Goal: Task Accomplishment & Management: Manage account settings

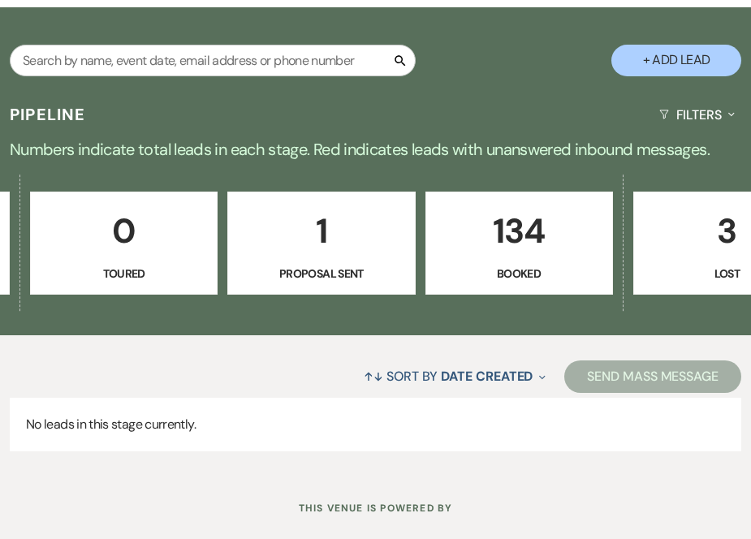
scroll to position [0, 782]
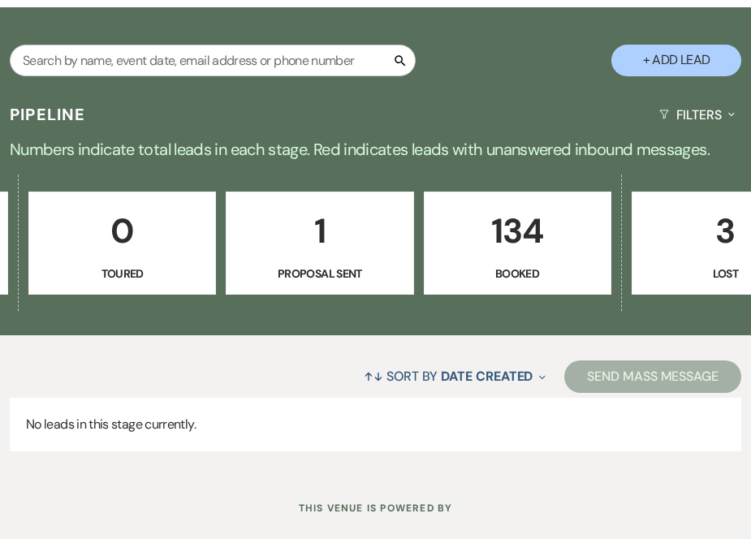
click at [539, 215] on p "134" at bounding box center [517, 231] width 166 height 54
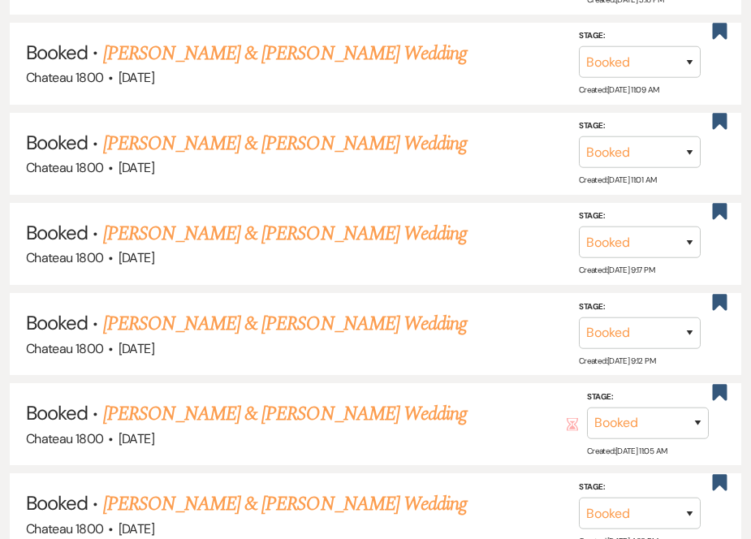
scroll to position [2262, 0]
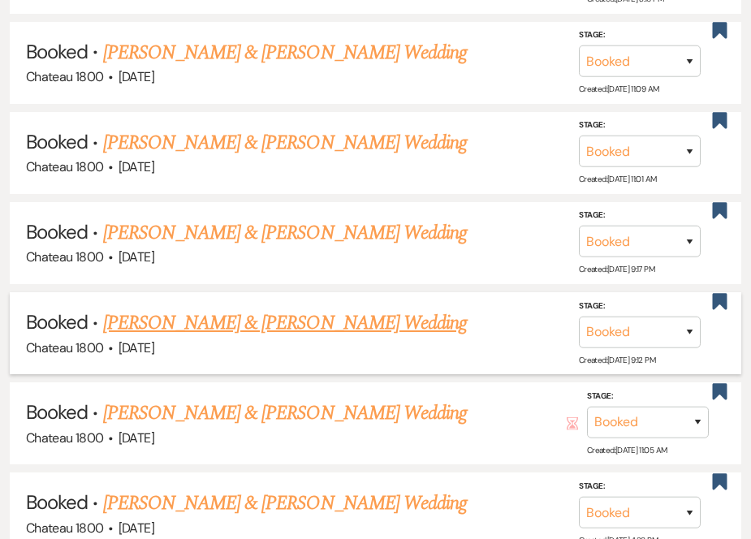
click at [308, 308] on link "[PERSON_NAME] & [PERSON_NAME] Wedding" at bounding box center [285, 322] width 364 height 29
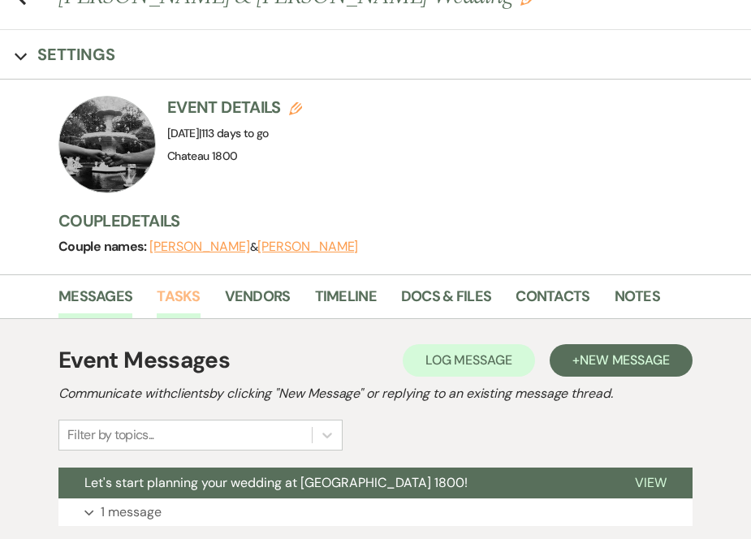
click at [187, 296] on link "Tasks" at bounding box center [178, 301] width 43 height 33
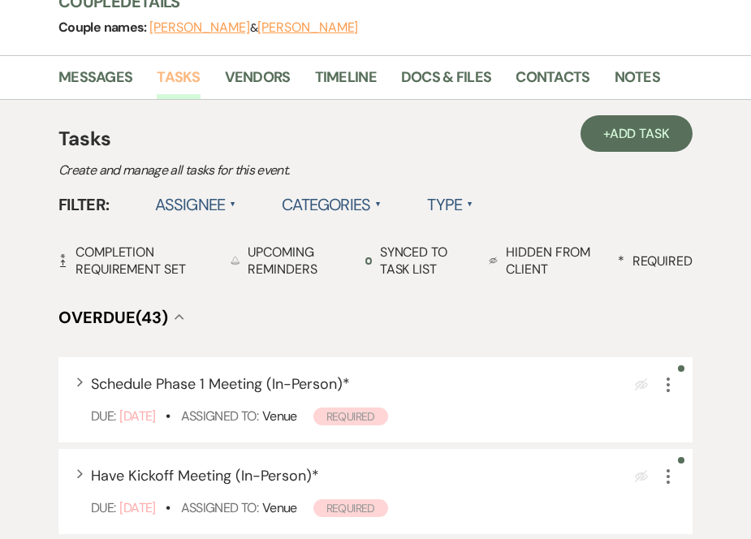
scroll to position [319, 0]
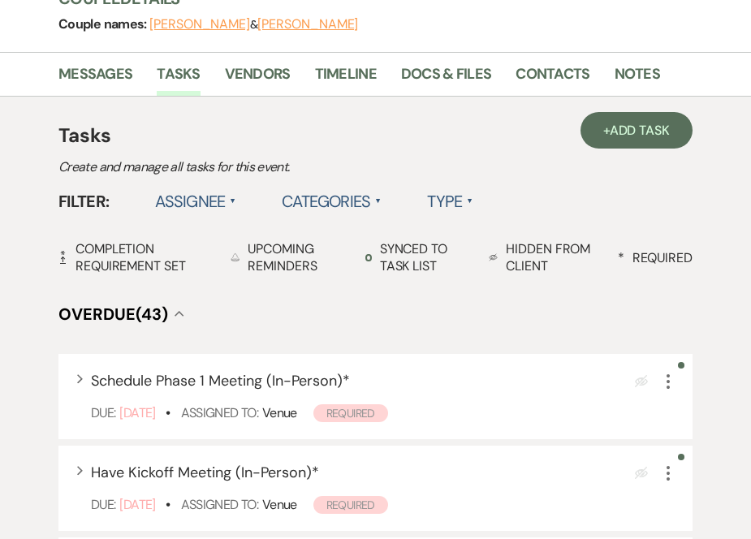
click at [225, 206] on label "Assignee ▲" at bounding box center [196, 201] width 82 height 29
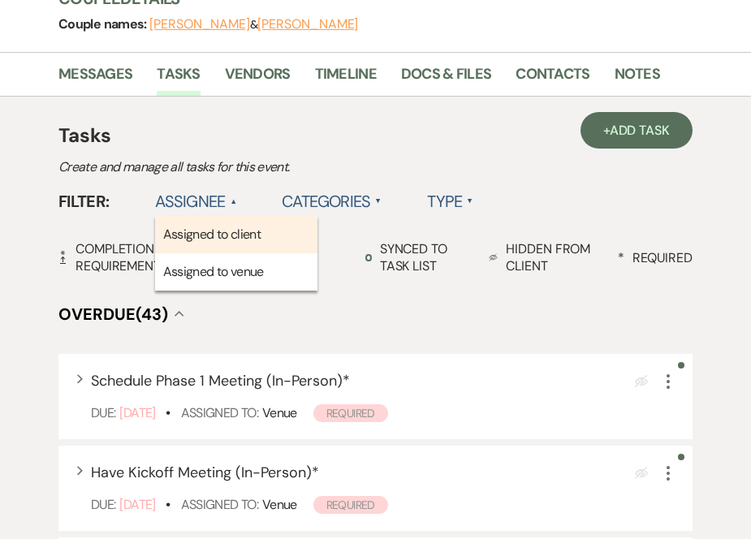
click at [245, 238] on li "Assigned to client" at bounding box center [236, 234] width 162 height 37
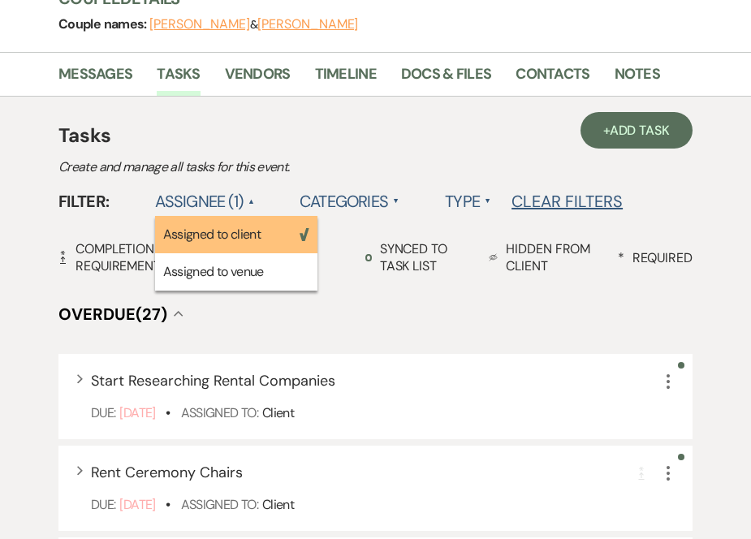
click at [339, 308] on h4 "Overdue (27) Collapse" at bounding box center [375, 314] width 634 height 23
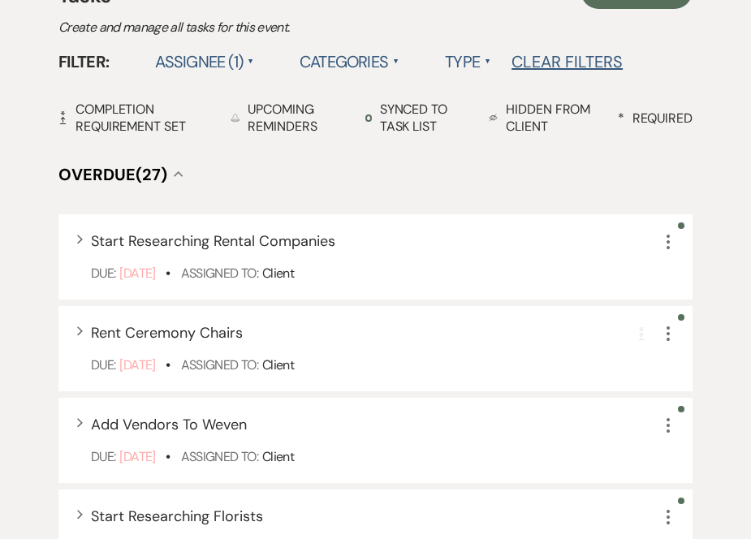
scroll to position [456, 0]
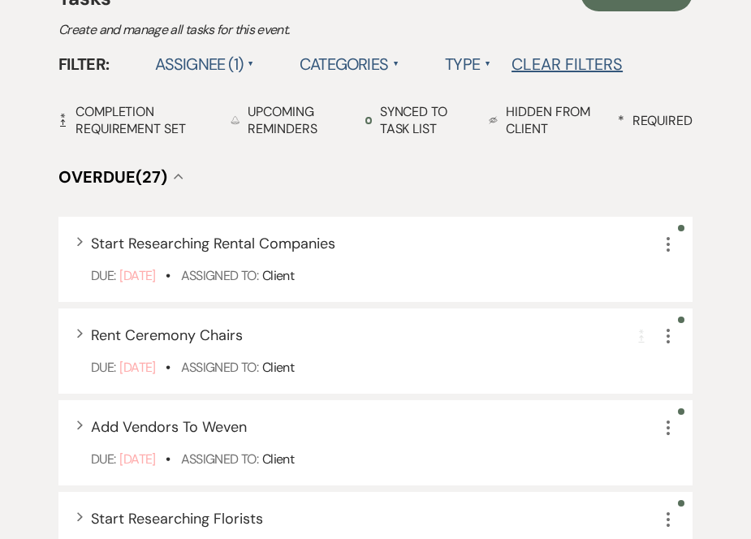
click at [195, 70] on label "Assignee (1) ▲" at bounding box center [205, 64] width 100 height 29
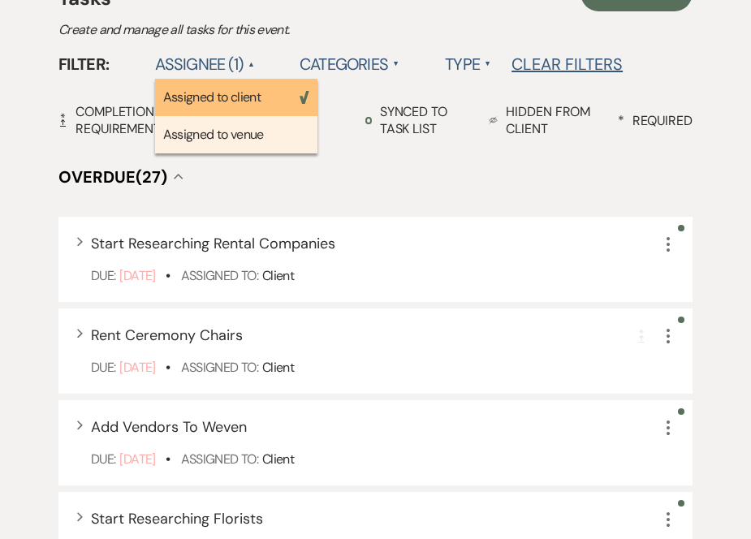
click at [240, 140] on li "Assigned to venue" at bounding box center [236, 134] width 162 height 37
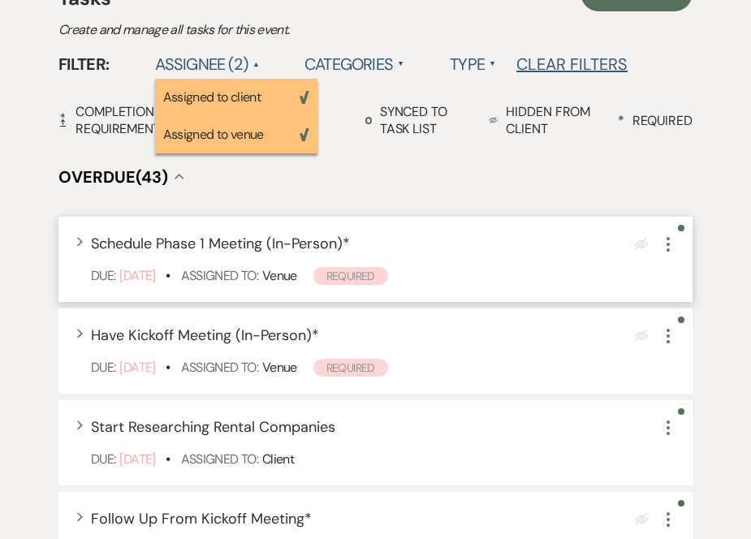
click at [667, 245] on use "button" at bounding box center [667, 244] width 3 height 15
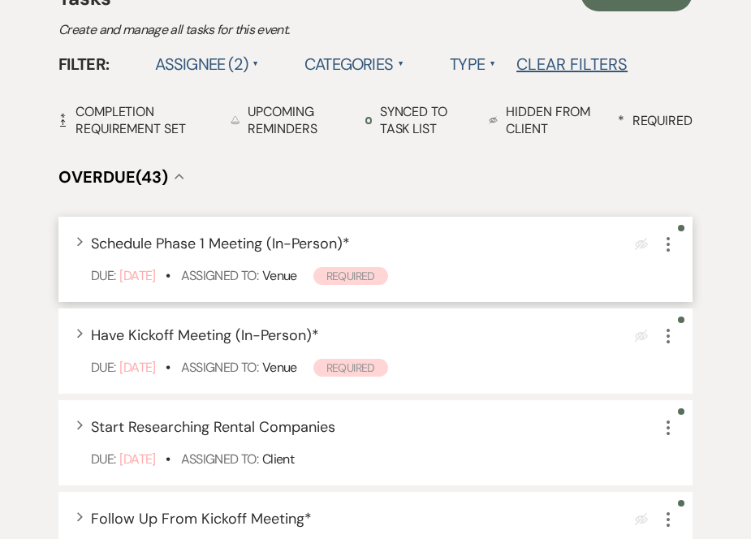
click at [671, 252] on icon "More" at bounding box center [667, 244] width 19 height 19
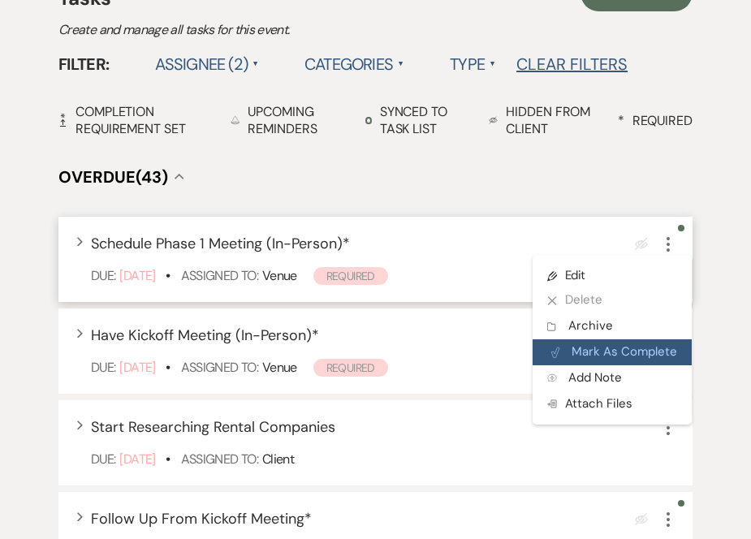
click at [633, 354] on button "Plan Portal Link Mark As Complete" at bounding box center [612, 352] width 159 height 26
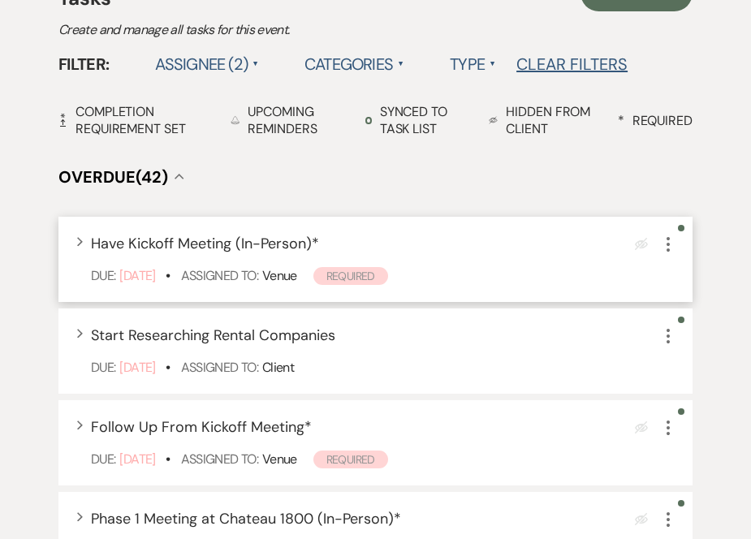
click at [666, 249] on icon "More" at bounding box center [667, 244] width 19 height 19
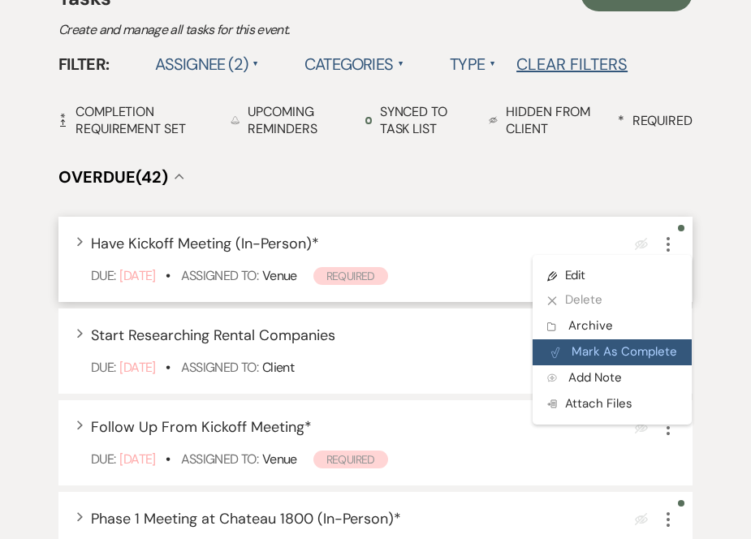
click at [657, 353] on button "Plan Portal Link Mark As Complete" at bounding box center [612, 352] width 159 height 26
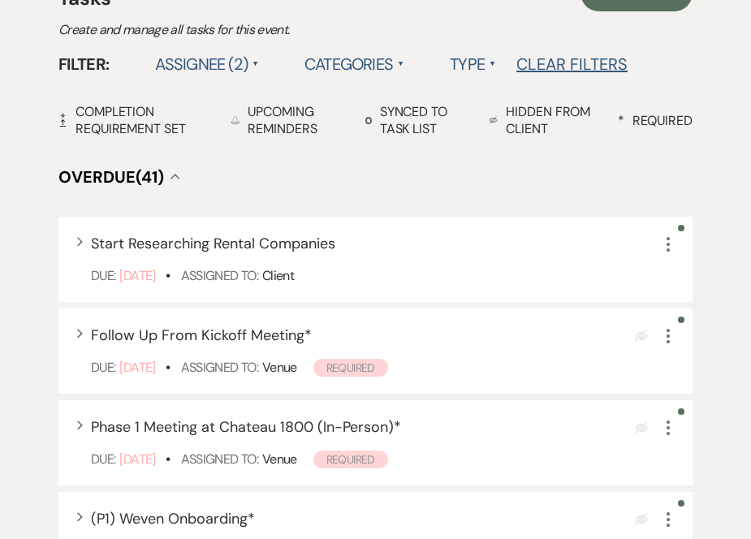
click at [233, 61] on label "Assignee (2) ▲" at bounding box center [207, 64] width 105 height 29
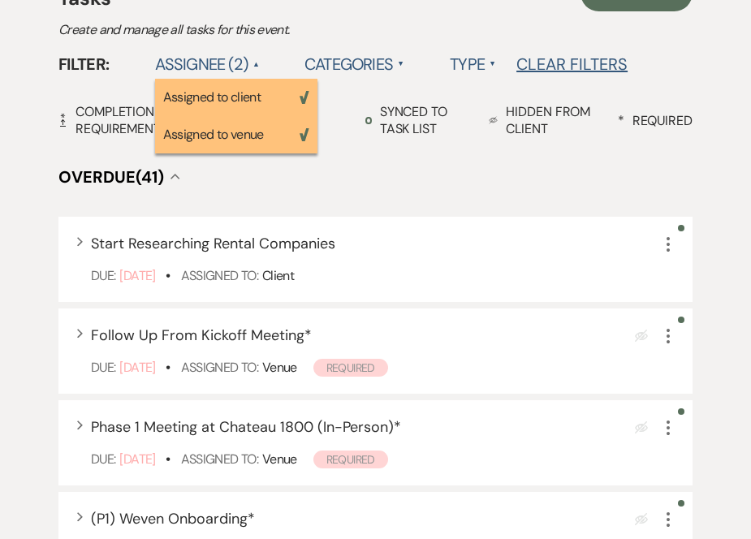
click at [225, 130] on li "Assigned to venue Weven Check" at bounding box center [236, 134] width 162 height 37
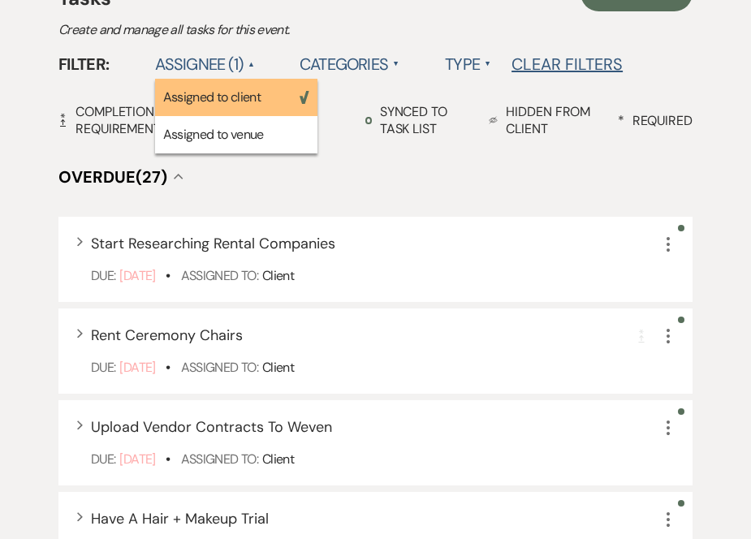
click at [398, 179] on h4 "Overdue (27) Collapse" at bounding box center [375, 177] width 634 height 23
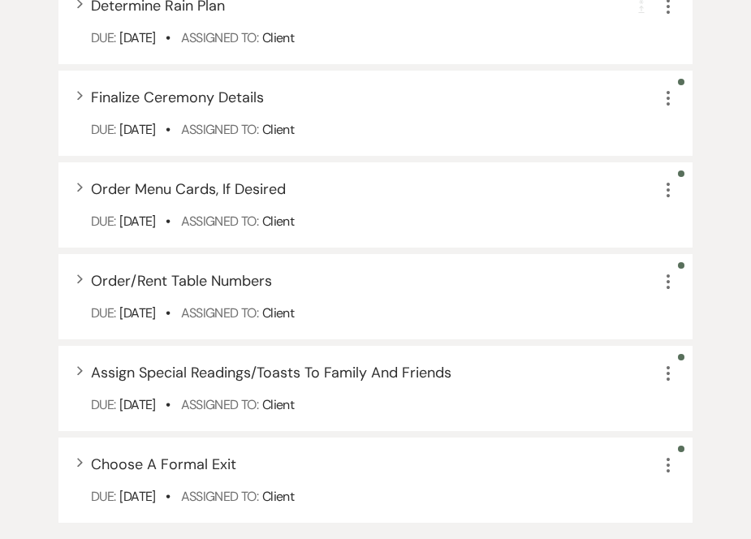
scroll to position [2389, 0]
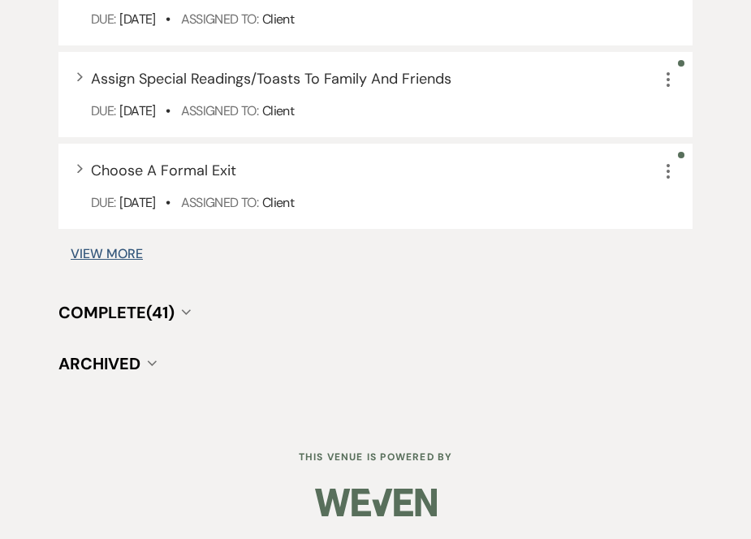
click at [181, 315] on button "Complete (41) Collapse" at bounding box center [124, 312] width 132 height 16
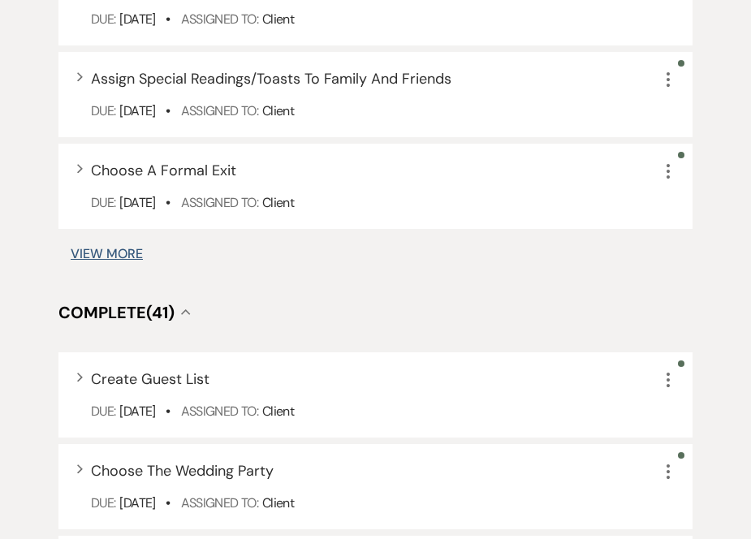
click at [180, 310] on button "Complete (41) Collapse" at bounding box center [124, 312] width 132 height 16
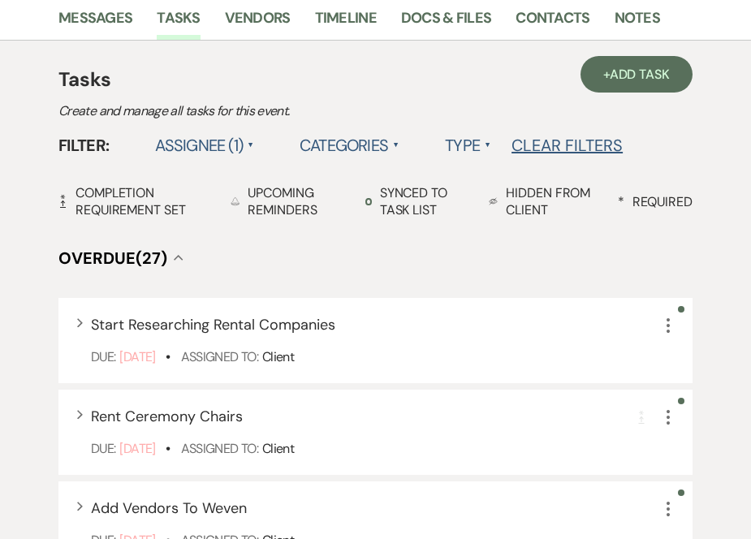
scroll to position [372, 0]
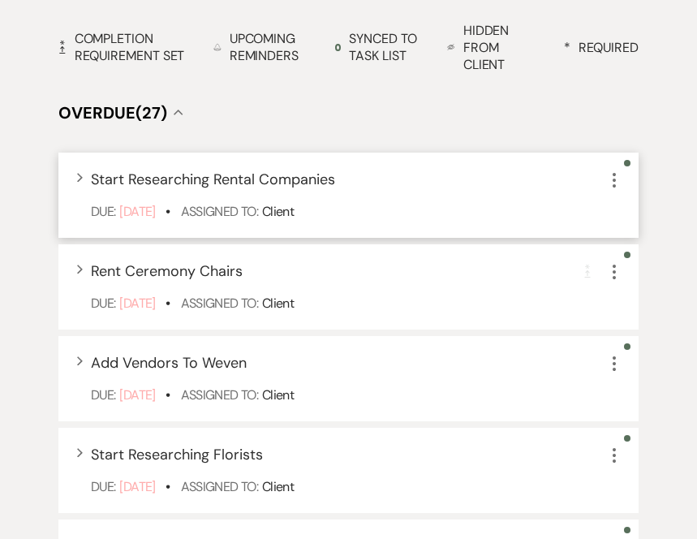
scroll to position [497, 0]
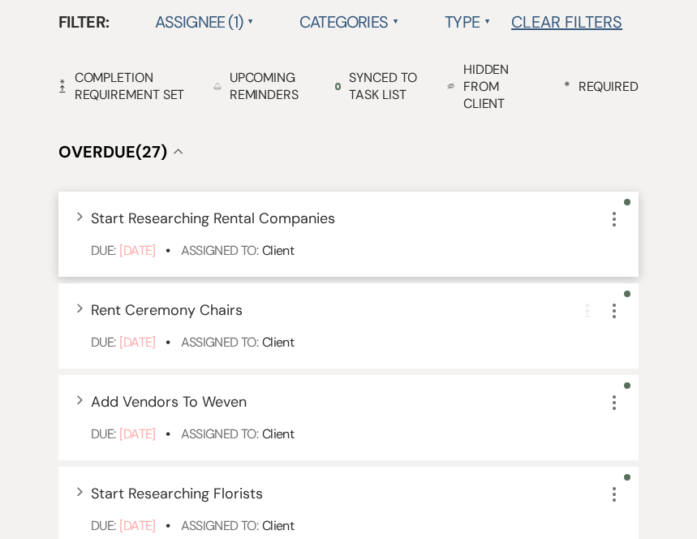
click at [493, 235] on div "Expand Start Researching Rental Companies More Due: [DATE] • Assigned To: Client" at bounding box center [348, 234] width 580 height 85
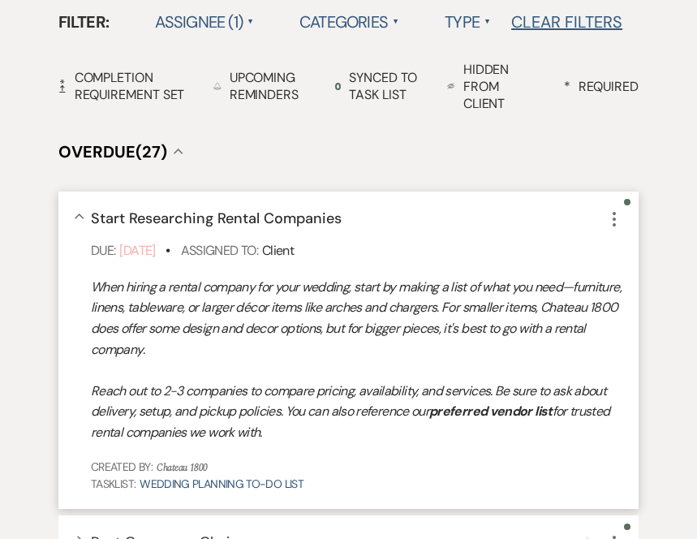
click at [615, 219] on use "button" at bounding box center [614, 219] width 3 height 15
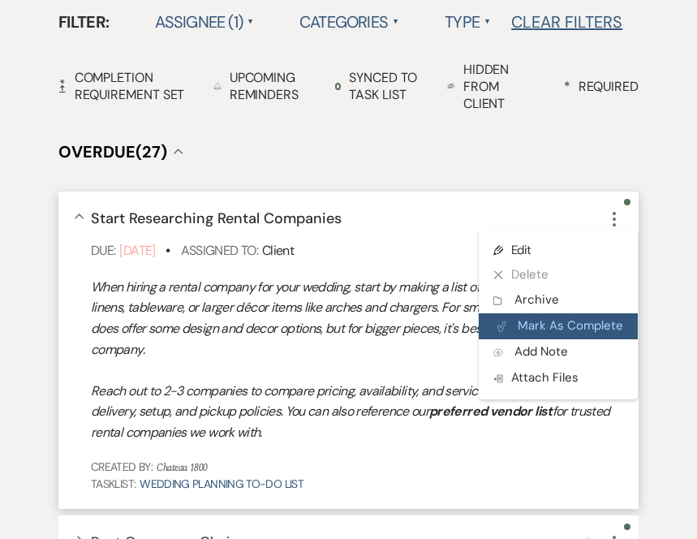
click at [538, 333] on button "Plan Portal Link Mark As Complete" at bounding box center [558, 326] width 159 height 26
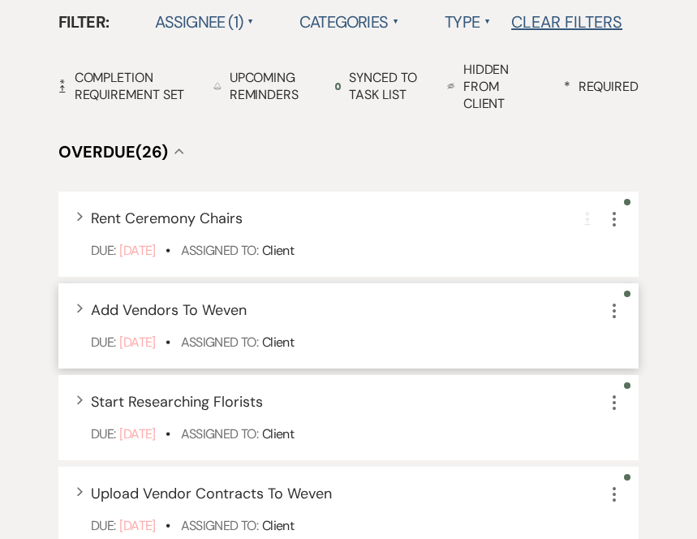
click at [615, 317] on icon "More" at bounding box center [614, 310] width 19 height 19
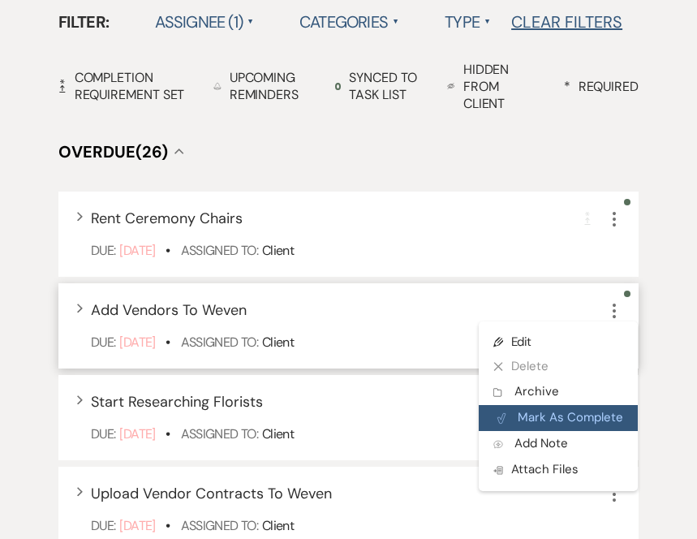
click at [588, 421] on button "Plan Portal Link Mark As Complete" at bounding box center [558, 418] width 159 height 26
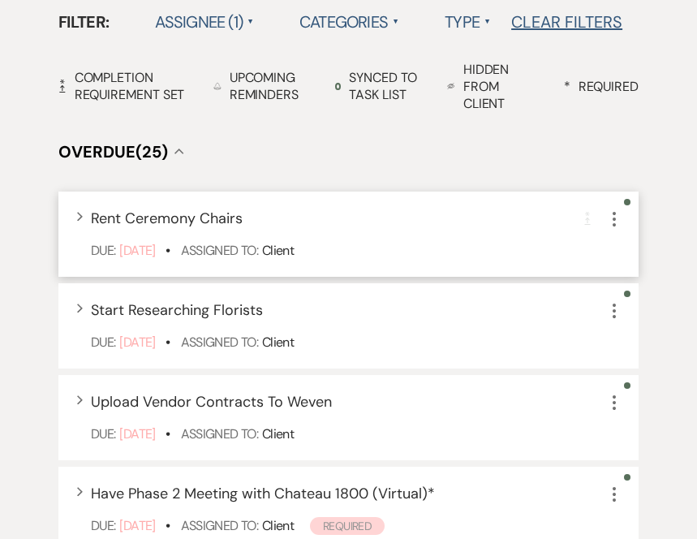
click at [616, 216] on icon "More" at bounding box center [614, 218] width 19 height 19
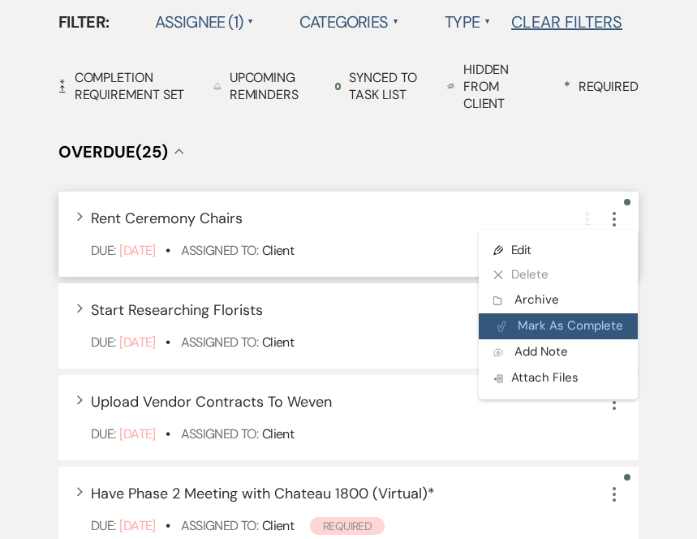
click at [586, 322] on button "Plan Portal Link Mark As Complete" at bounding box center [558, 326] width 159 height 26
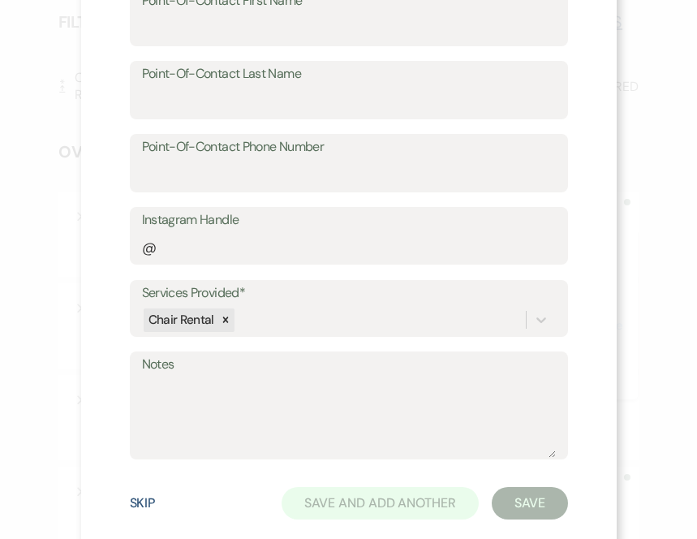
scroll to position [677, 0]
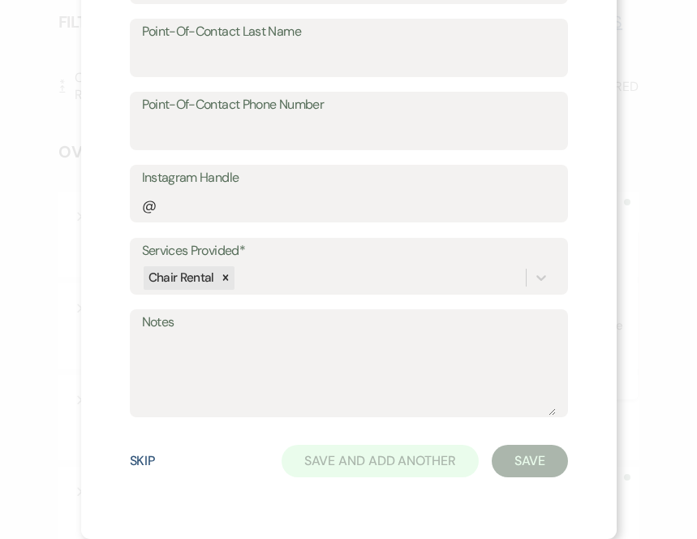
click at [146, 459] on button "Skip" at bounding box center [143, 461] width 26 height 13
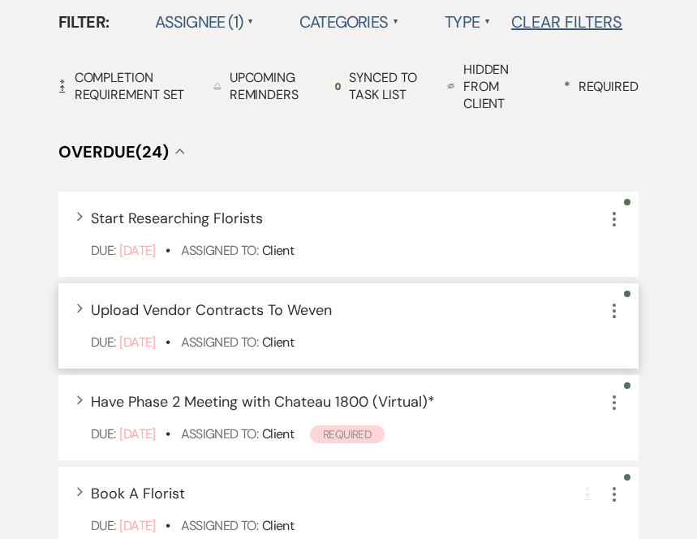
click at [611, 316] on icon "More" at bounding box center [614, 310] width 19 height 19
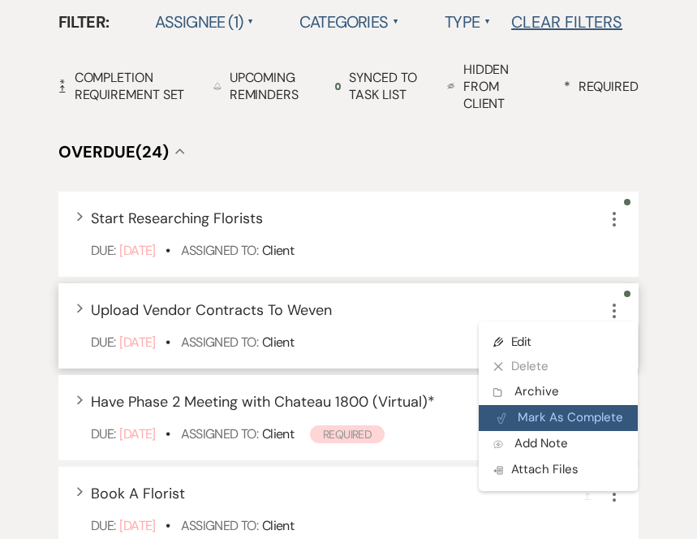
click at [576, 422] on button "Plan Portal Link Mark As Complete" at bounding box center [558, 418] width 159 height 26
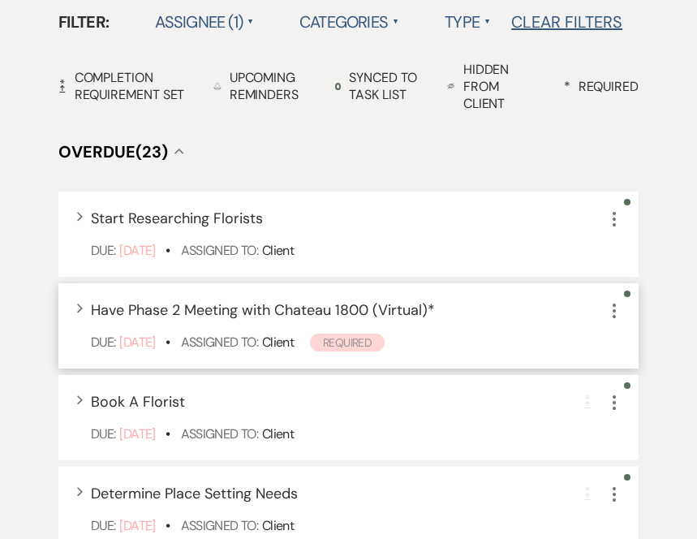
click at [619, 310] on icon "More" at bounding box center [614, 310] width 19 height 19
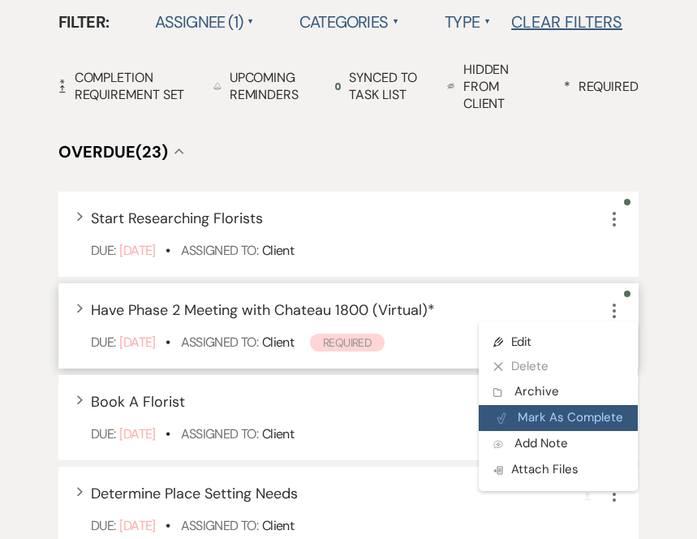
click at [597, 412] on button "Plan Portal Link Mark As Complete" at bounding box center [558, 418] width 159 height 26
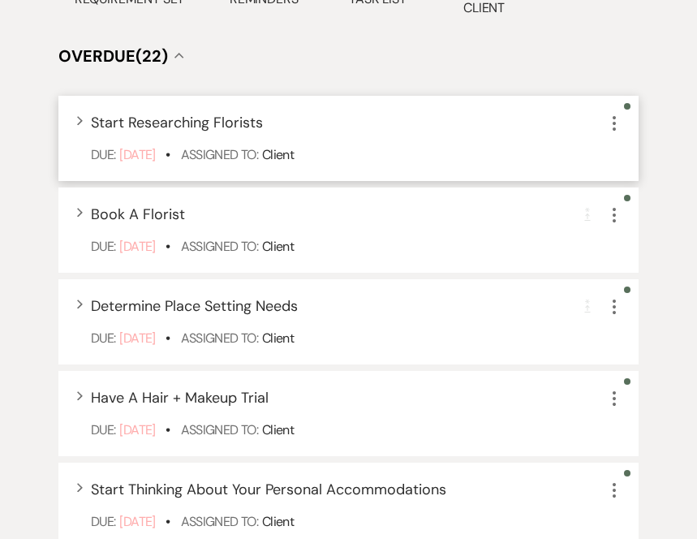
scroll to position [595, 0]
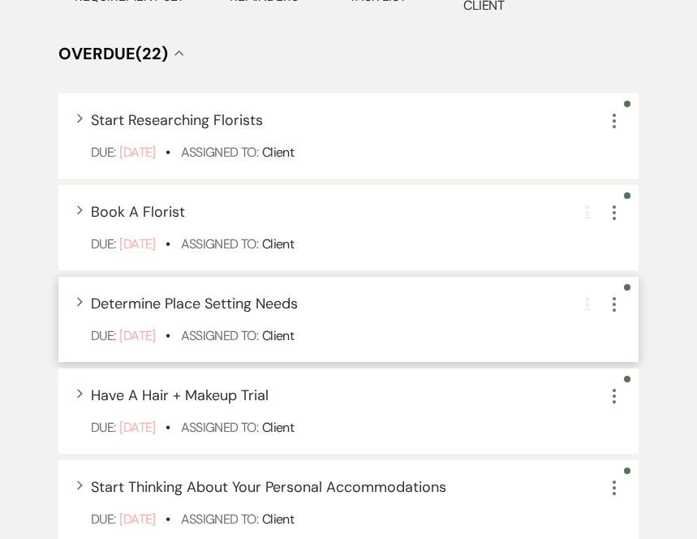
click at [613, 306] on icon "More" at bounding box center [614, 304] width 19 height 19
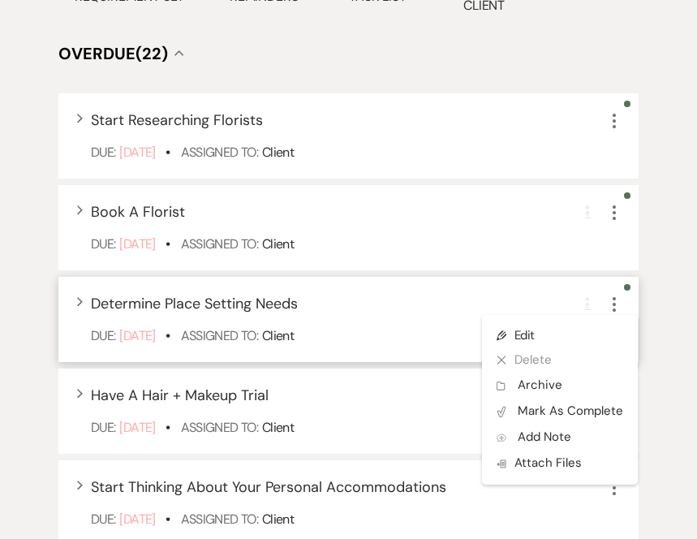
click at [390, 352] on div "Expand Determine Place Setting Needs Completion Requirement More Pencil Edit X …" at bounding box center [348, 319] width 580 height 85
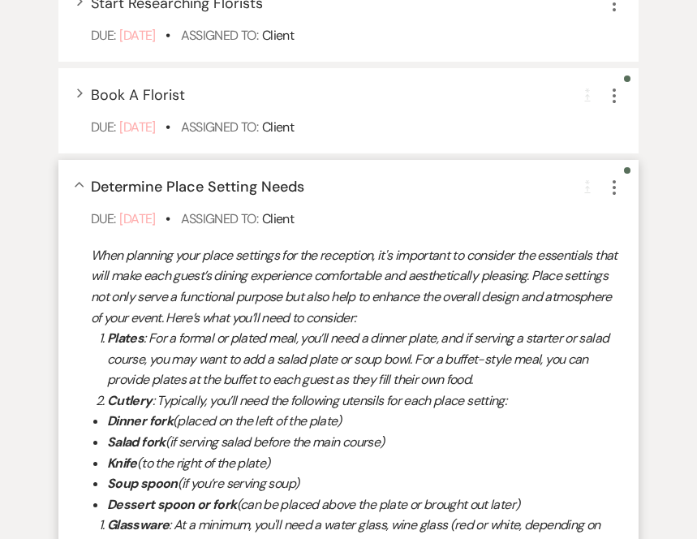
scroll to position [697, 0]
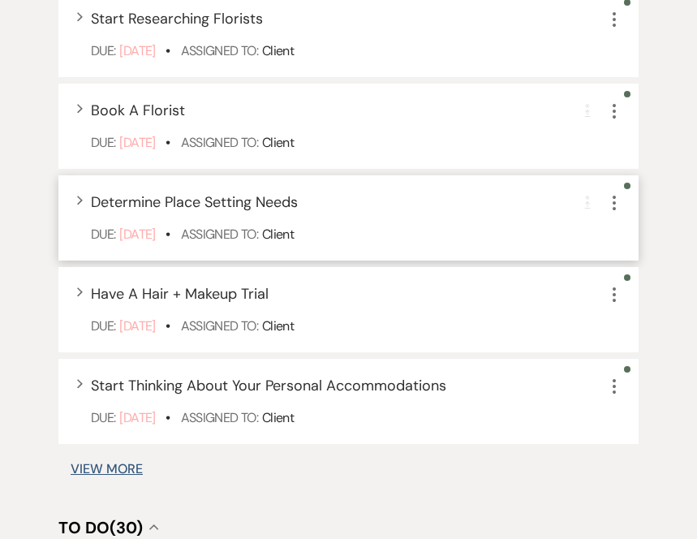
click at [614, 206] on use "button" at bounding box center [614, 203] width 3 height 15
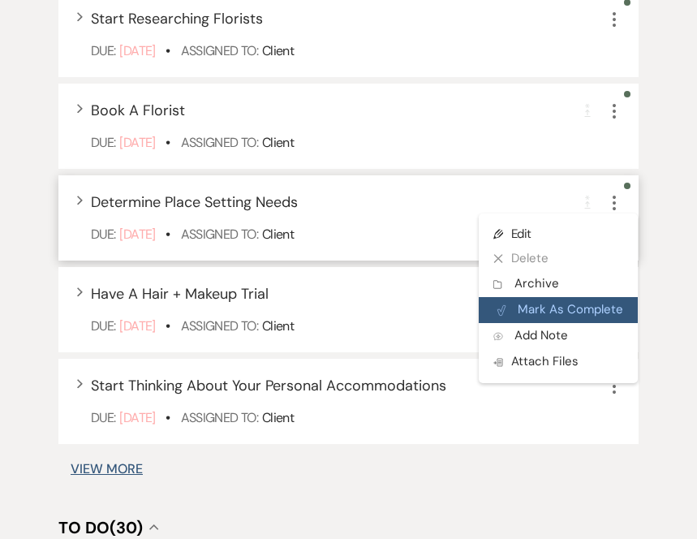
click at [584, 306] on button "Plan Portal Link Mark As Complete" at bounding box center [558, 310] width 159 height 26
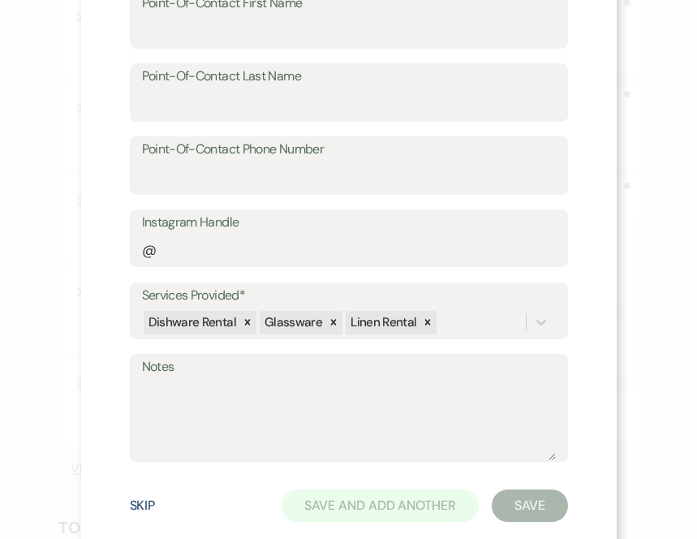
scroll to position [677, 0]
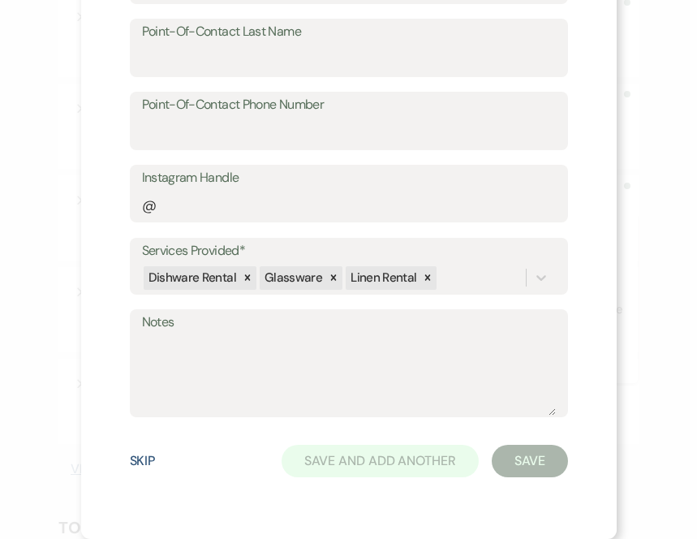
click at [140, 462] on button "Skip" at bounding box center [143, 461] width 26 height 13
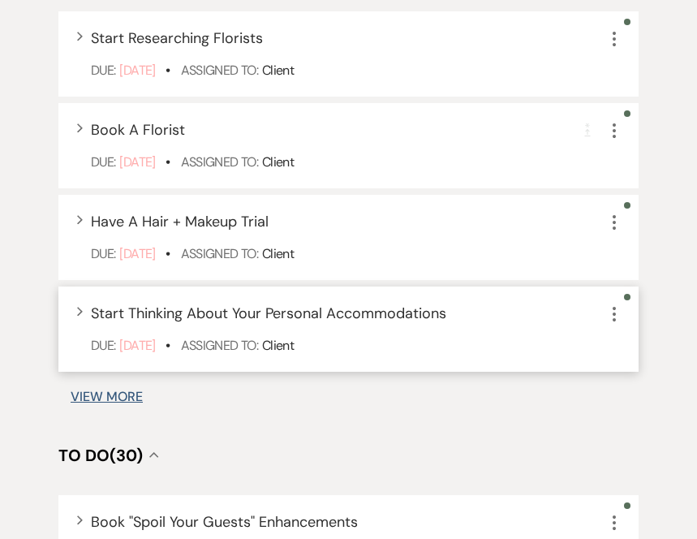
scroll to position [639, 0]
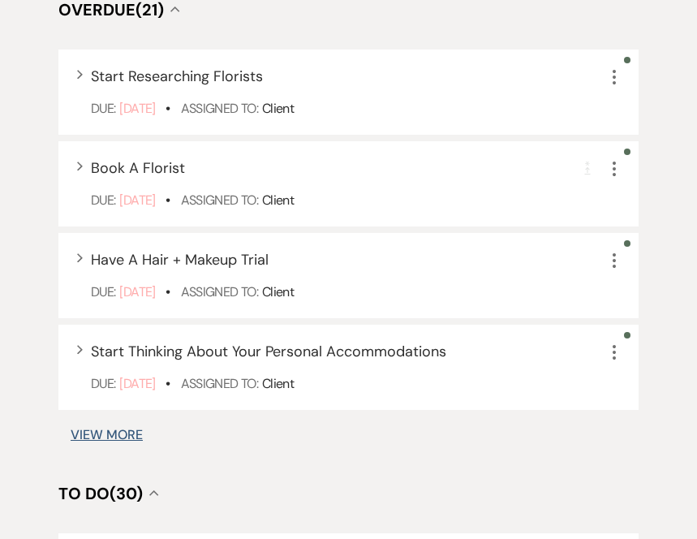
click at [114, 437] on button "View More" at bounding box center [107, 435] width 72 height 13
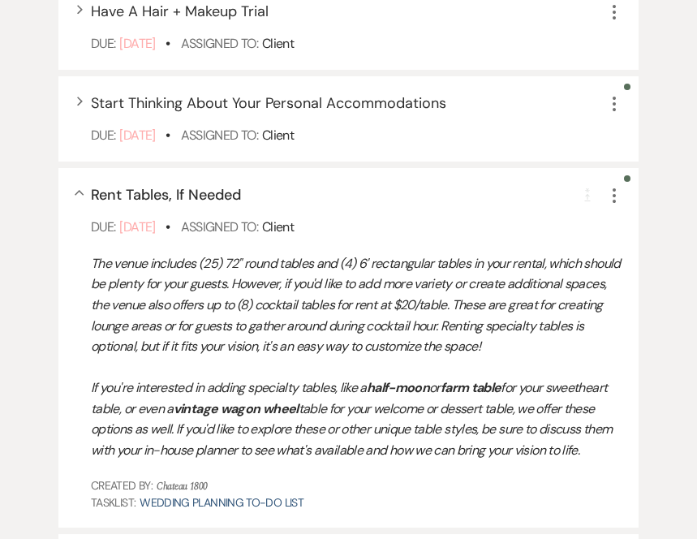
scroll to position [839, 0]
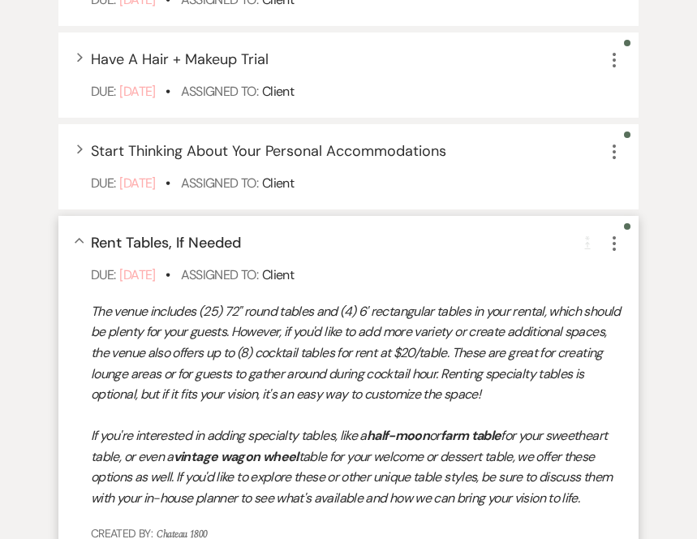
click at [615, 243] on use "button" at bounding box center [614, 243] width 3 height 15
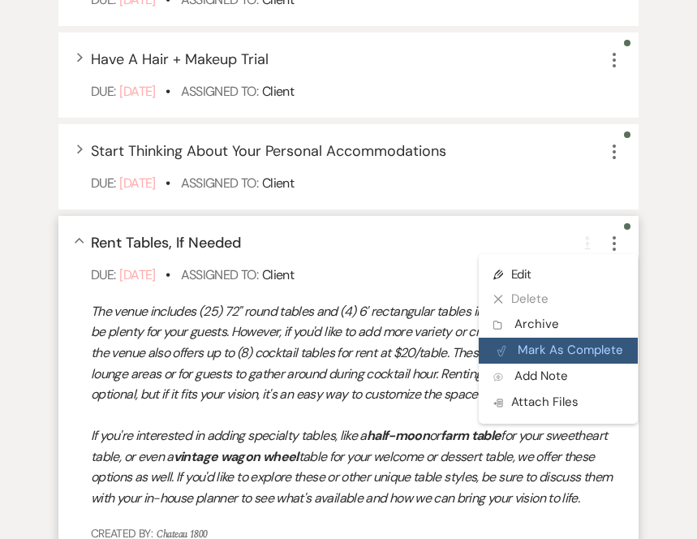
click at [559, 359] on button "Plan Portal Link Mark As Complete" at bounding box center [558, 351] width 159 height 26
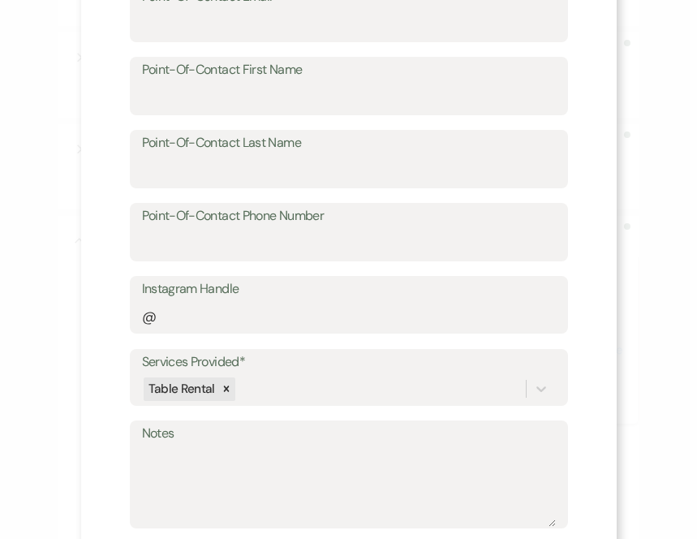
scroll to position [677, 0]
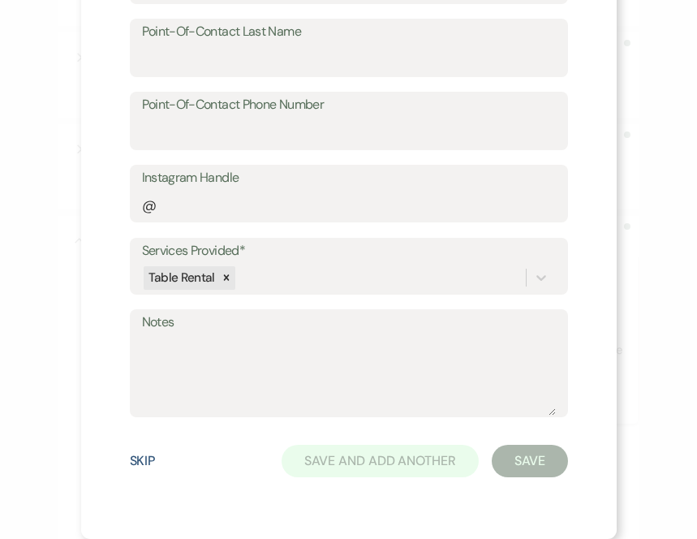
click at [141, 468] on button "Skip" at bounding box center [143, 461] width 26 height 13
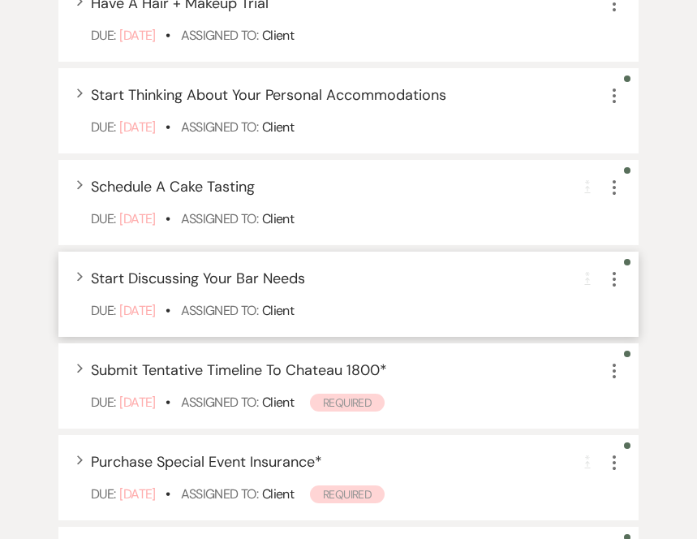
scroll to position [898, 0]
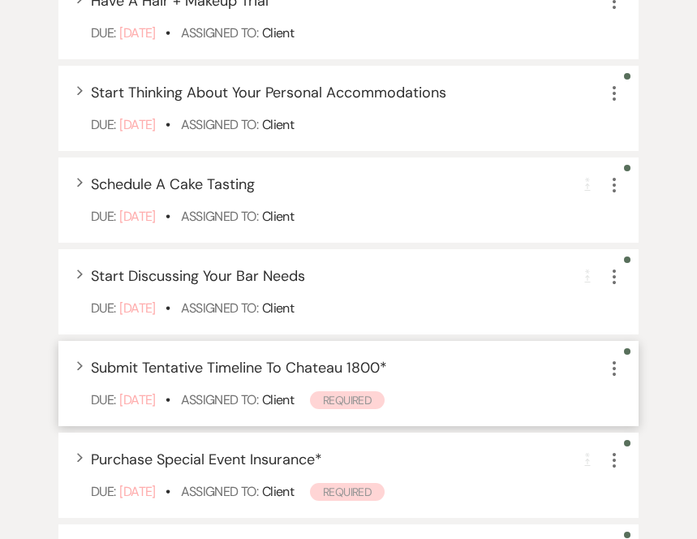
click at [616, 372] on icon "More" at bounding box center [614, 368] width 19 height 19
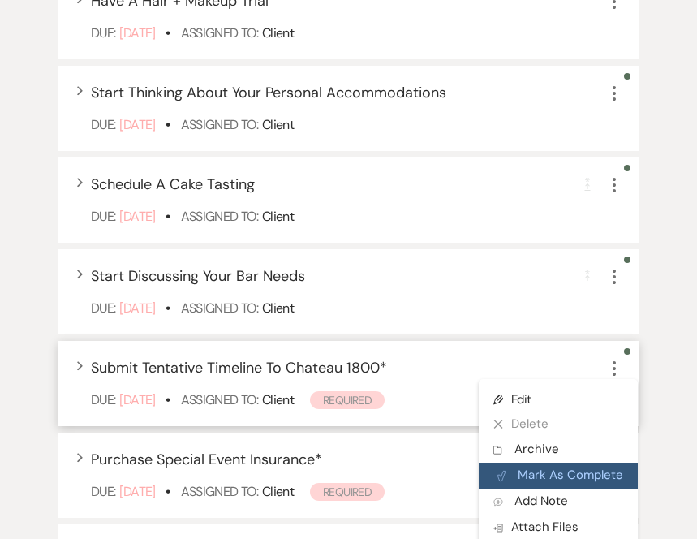
click at [588, 474] on button "Plan Portal Link Mark As Complete" at bounding box center [558, 476] width 159 height 26
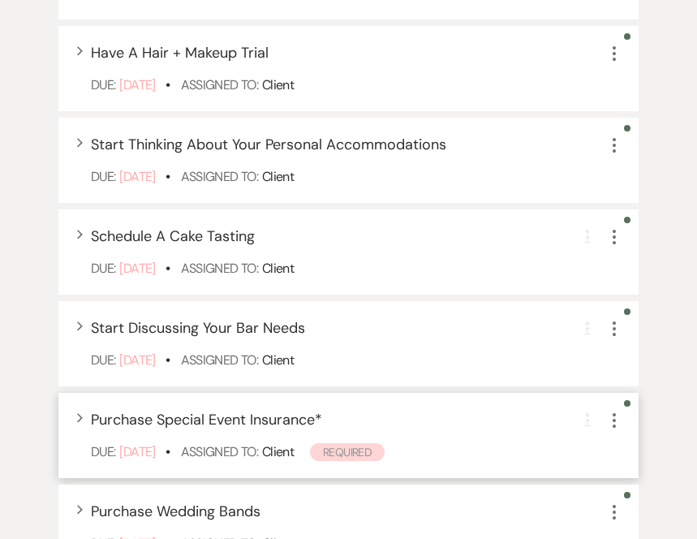
scroll to position [842, 0]
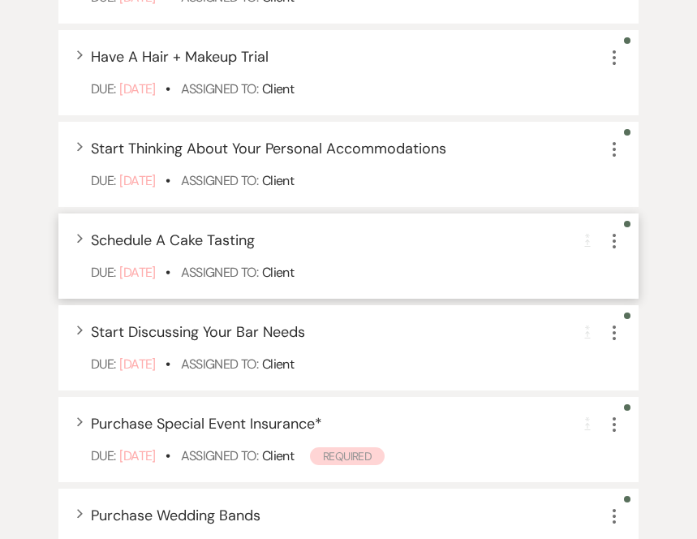
click at [612, 245] on icon "More" at bounding box center [614, 240] width 19 height 19
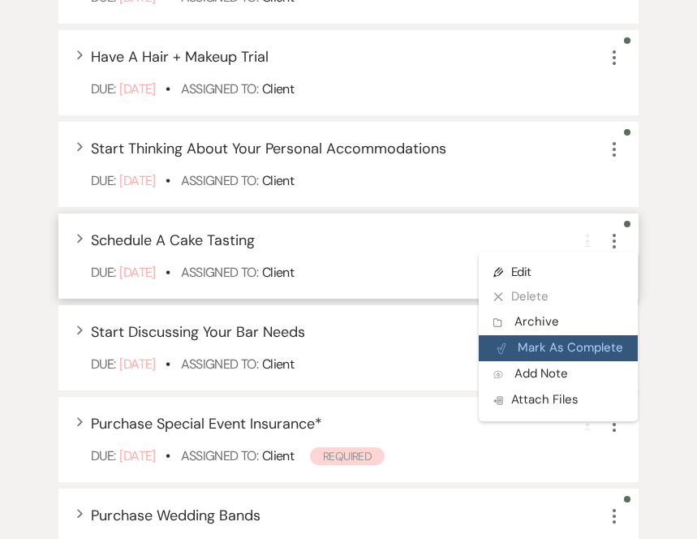
click at [576, 348] on button "Plan Portal Link Mark As Complete" at bounding box center [558, 348] width 159 height 26
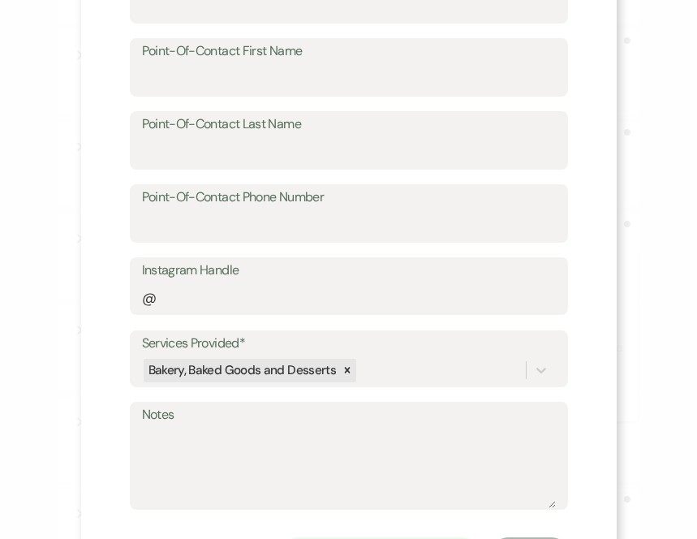
scroll to position [677, 0]
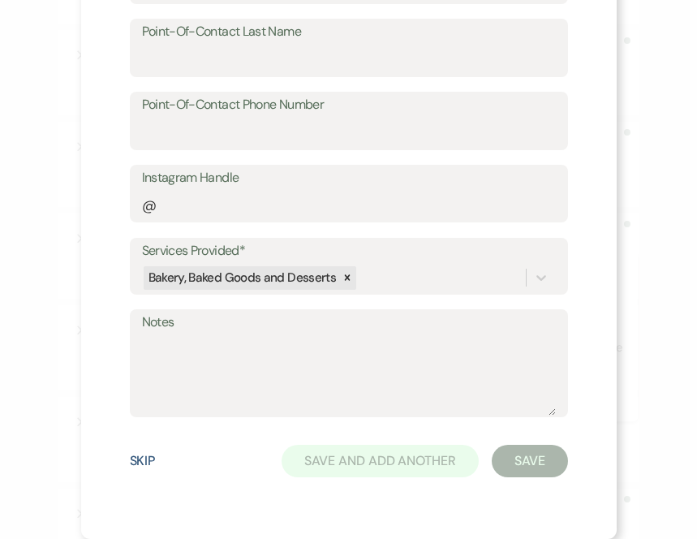
click at [141, 458] on button "Skip" at bounding box center [143, 461] width 26 height 13
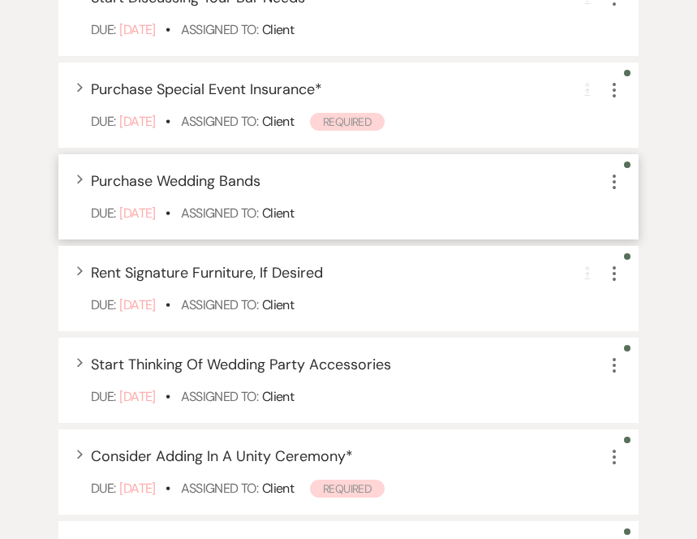
scroll to position [1086, 0]
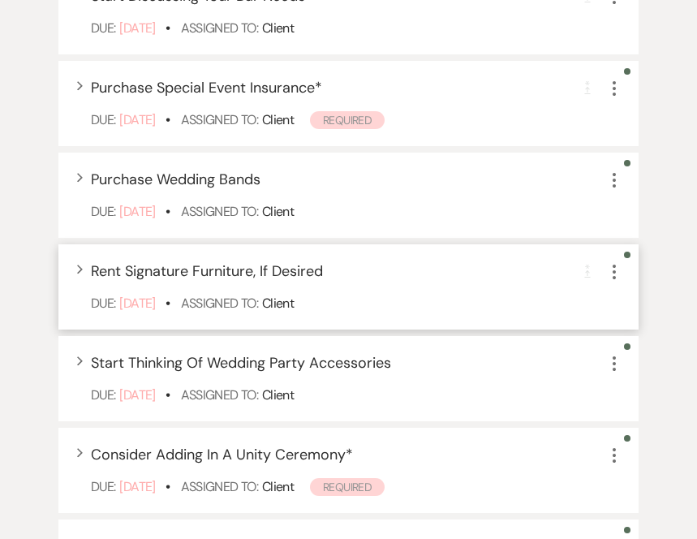
click at [613, 274] on icon "More" at bounding box center [614, 271] width 19 height 19
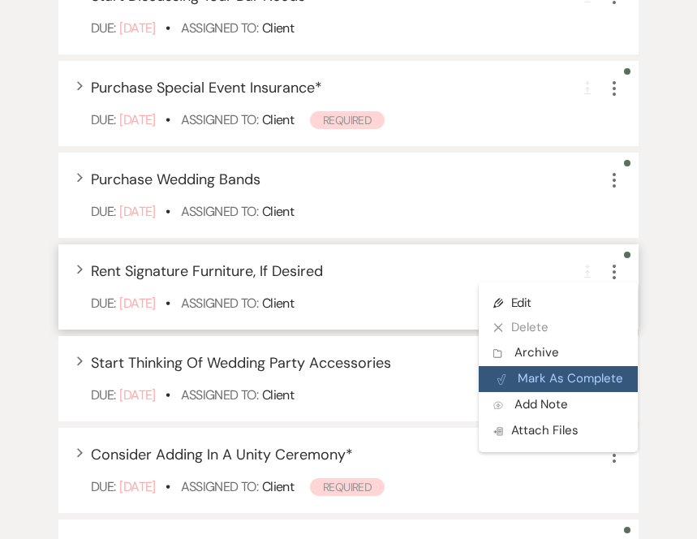
click at [595, 385] on button "Plan Portal Link Mark As Complete" at bounding box center [558, 379] width 159 height 26
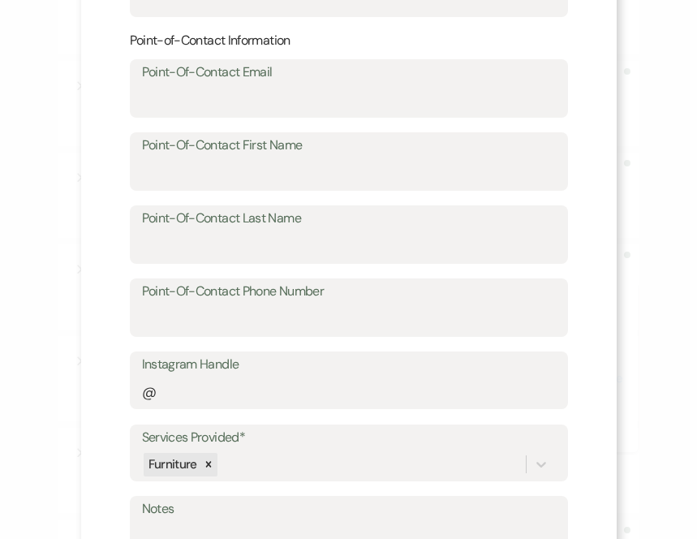
scroll to position [677, 0]
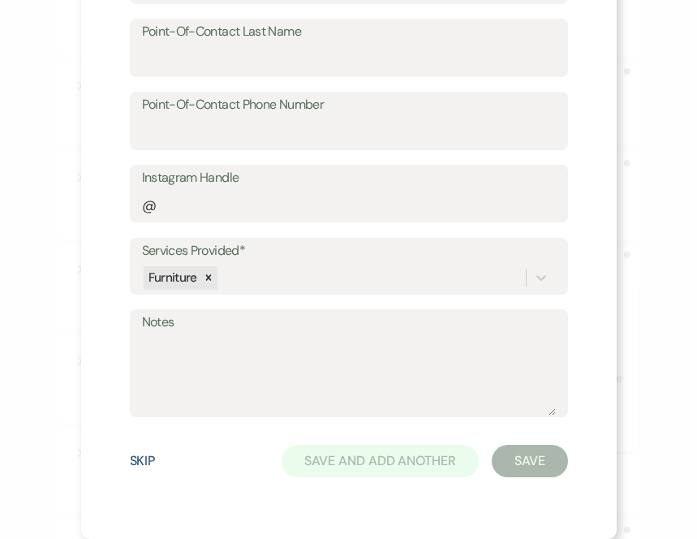
click at [149, 455] on button "Skip" at bounding box center [143, 461] width 26 height 13
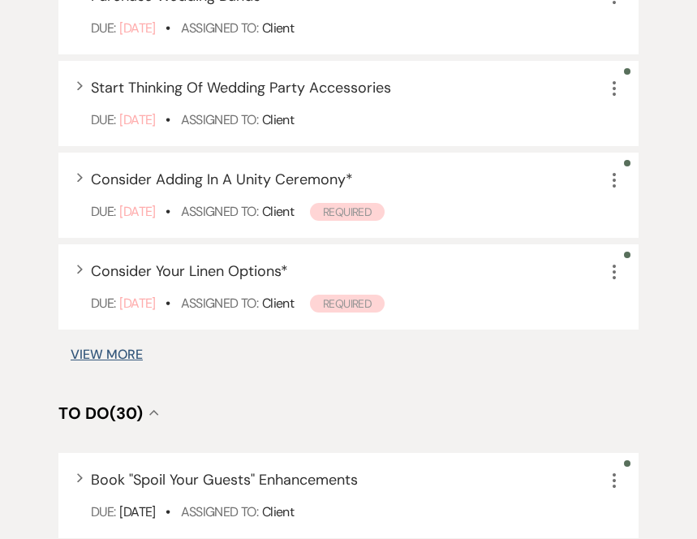
scroll to position [1258, 0]
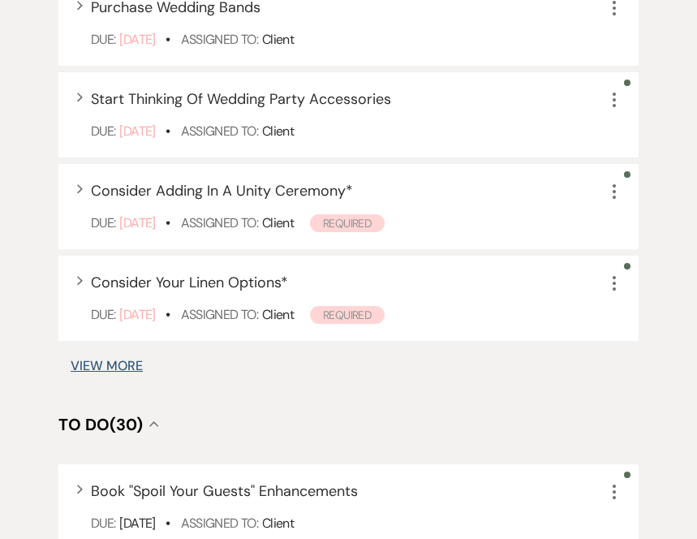
click at [125, 369] on button "View More" at bounding box center [107, 366] width 72 height 13
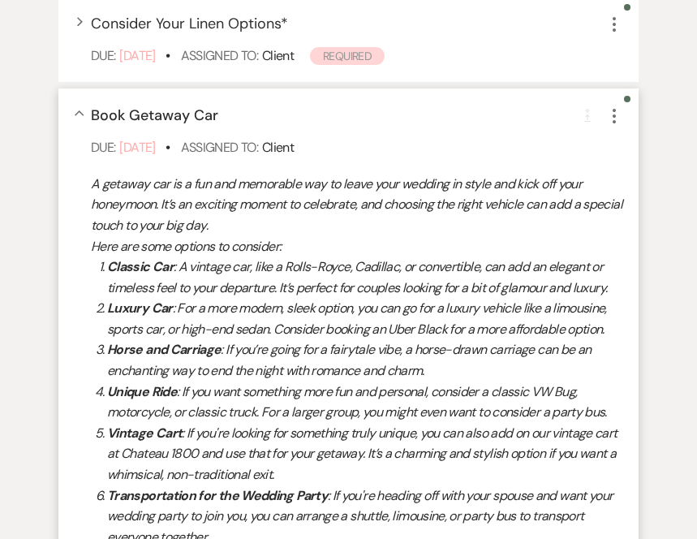
click at [426, 119] on div "Collapse Book Getaway Car Completion Requirement More" at bounding box center [357, 116] width 532 height 22
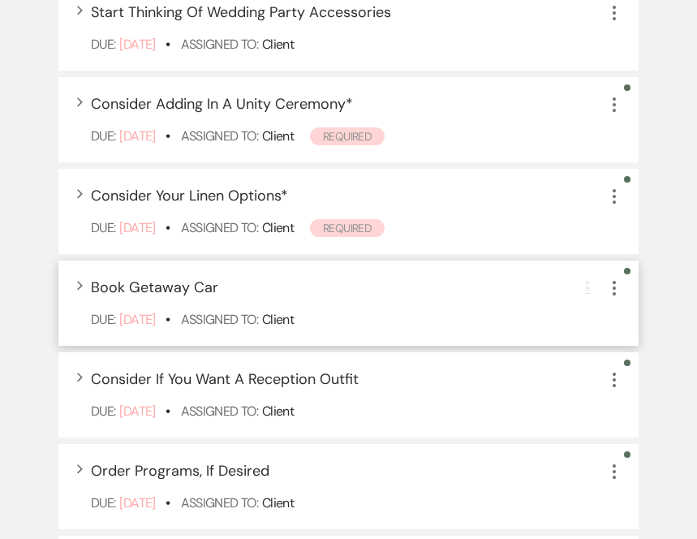
scroll to position [1347, 0]
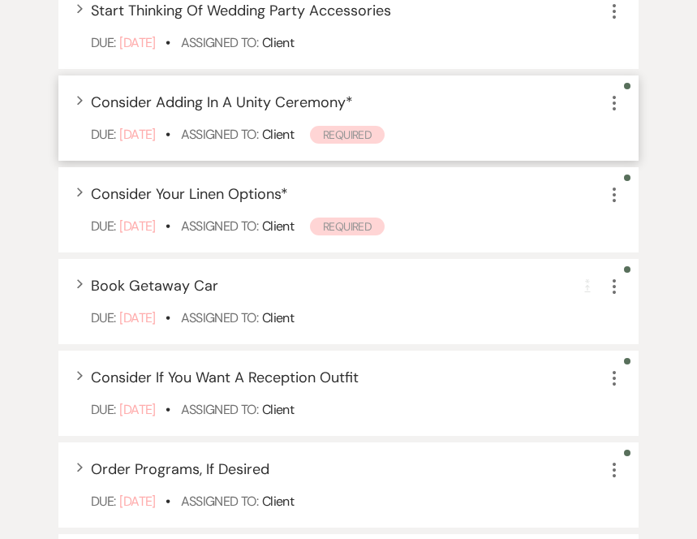
click at [620, 107] on icon "More" at bounding box center [614, 102] width 19 height 19
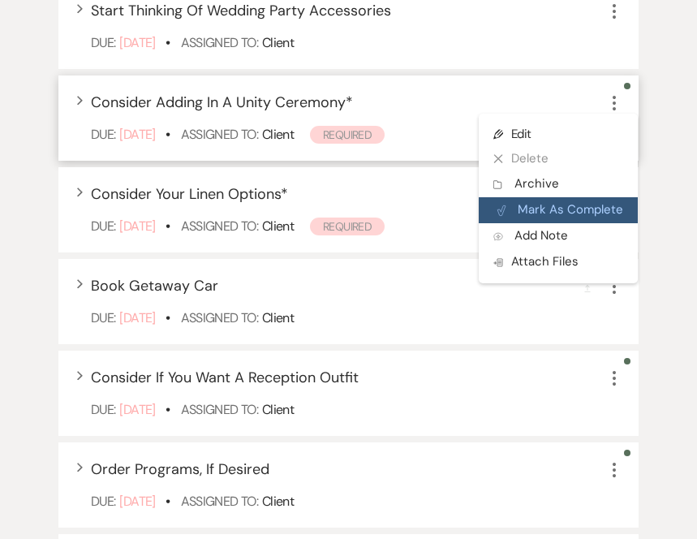
click at [576, 216] on button "Plan Portal Link Mark As Complete" at bounding box center [558, 210] width 159 height 26
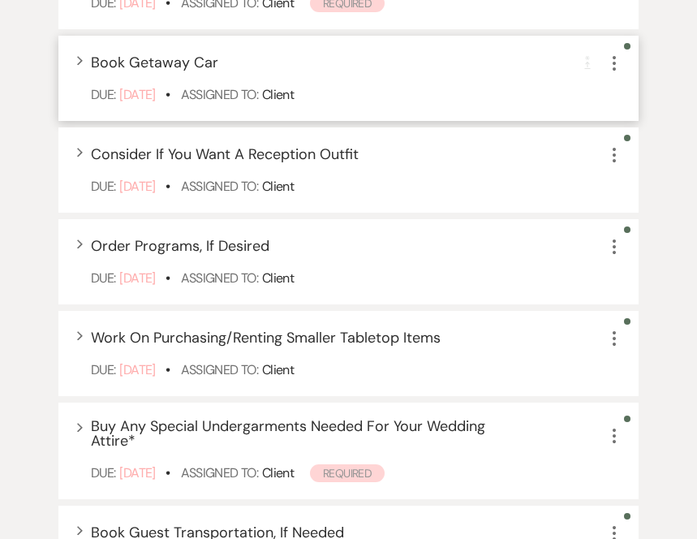
scroll to position [1480, 0]
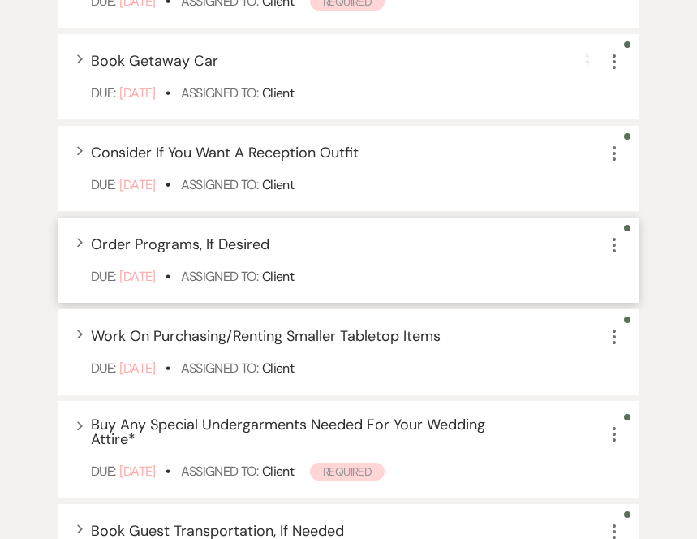
click at [617, 249] on icon "More" at bounding box center [614, 244] width 19 height 19
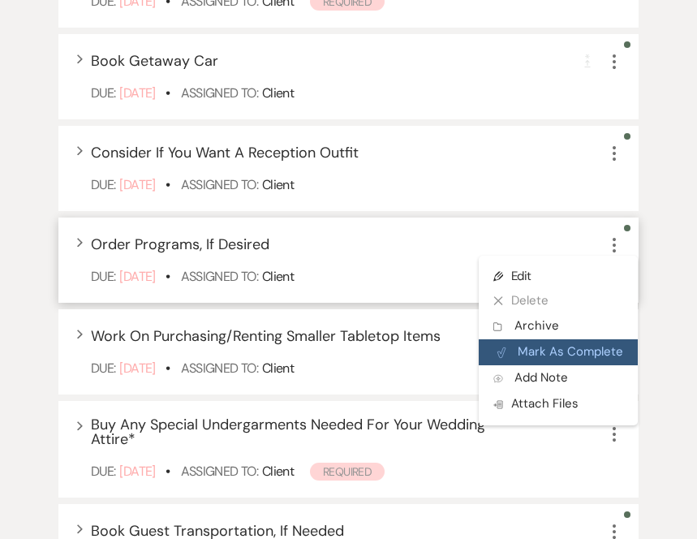
click at [572, 350] on button "Plan Portal Link Mark As Complete" at bounding box center [558, 352] width 159 height 26
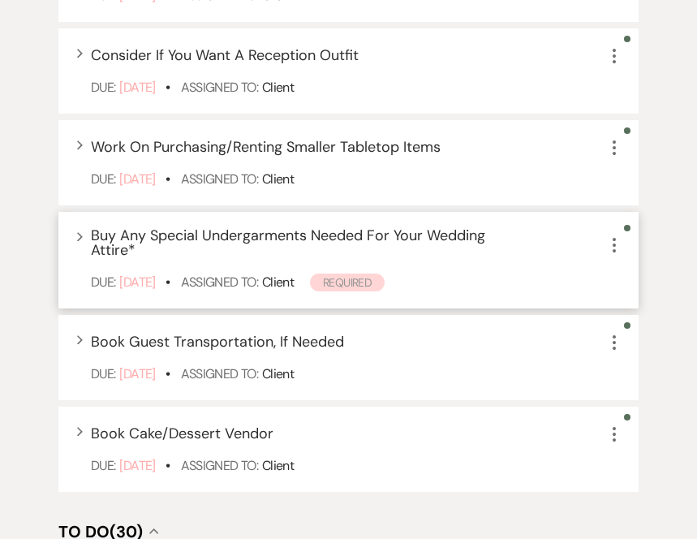
scroll to position [1585, 0]
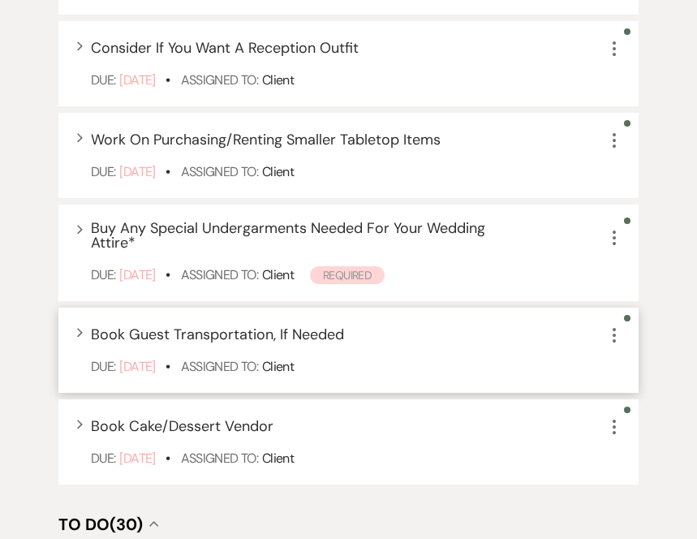
click at [613, 337] on icon "More" at bounding box center [614, 335] width 19 height 19
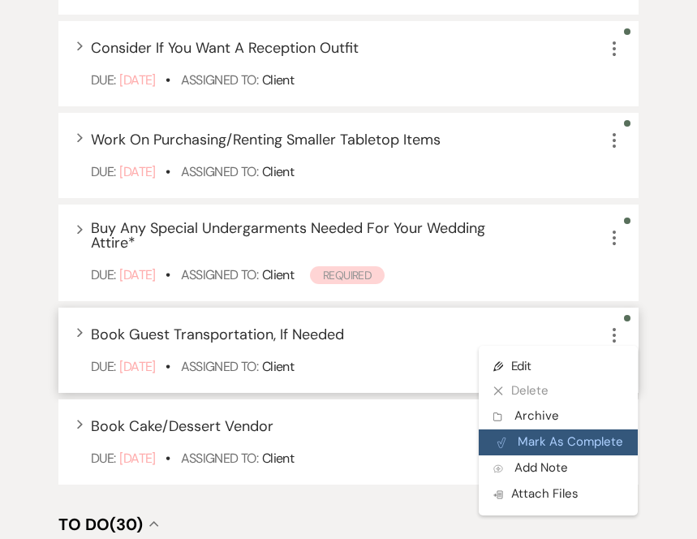
click at [562, 439] on button "Plan Portal Link Mark As Complete" at bounding box center [558, 442] width 159 height 26
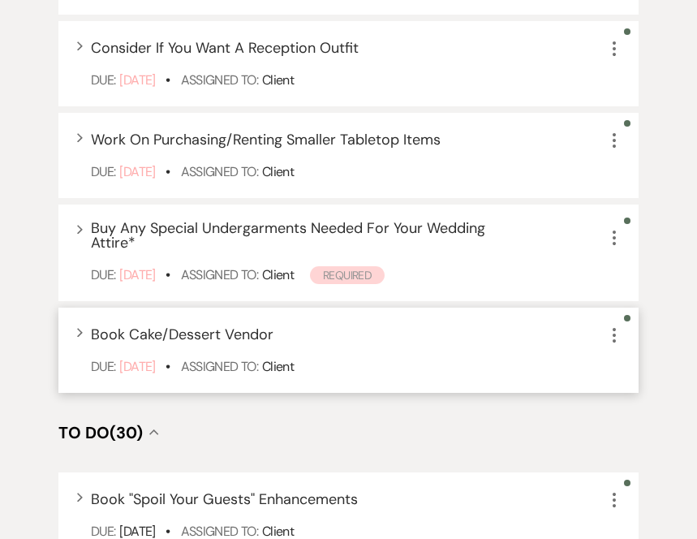
click at [610, 336] on icon "More" at bounding box center [614, 335] width 19 height 19
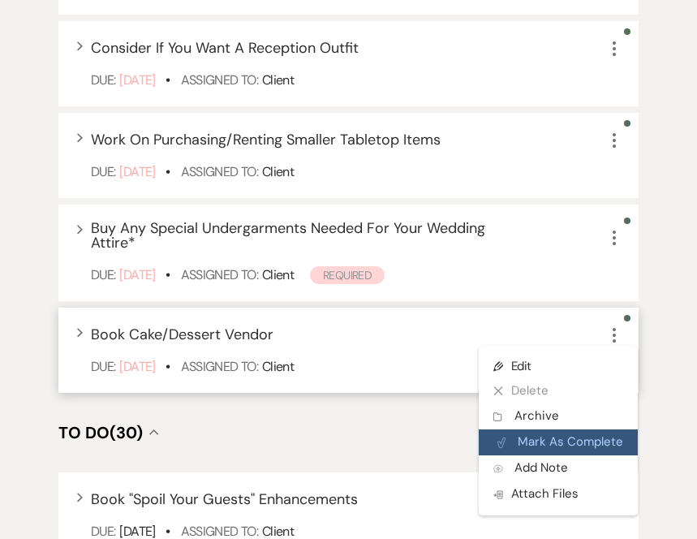
click at [589, 451] on button "Plan Portal Link Mark As Complete" at bounding box center [558, 442] width 159 height 26
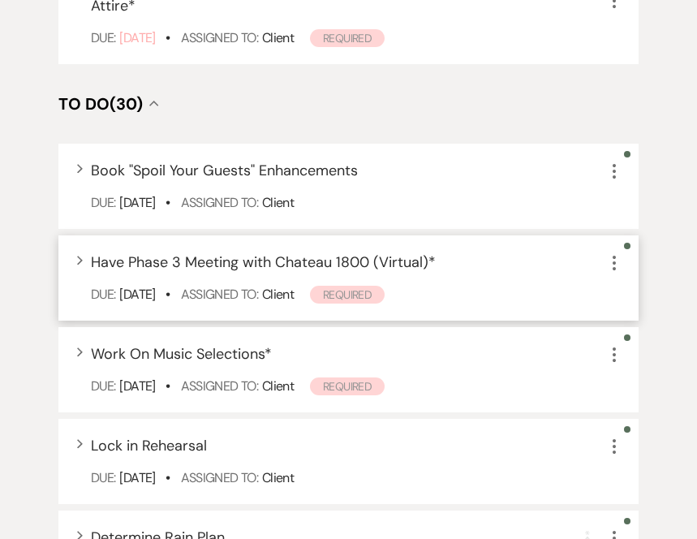
scroll to position [1824, 0]
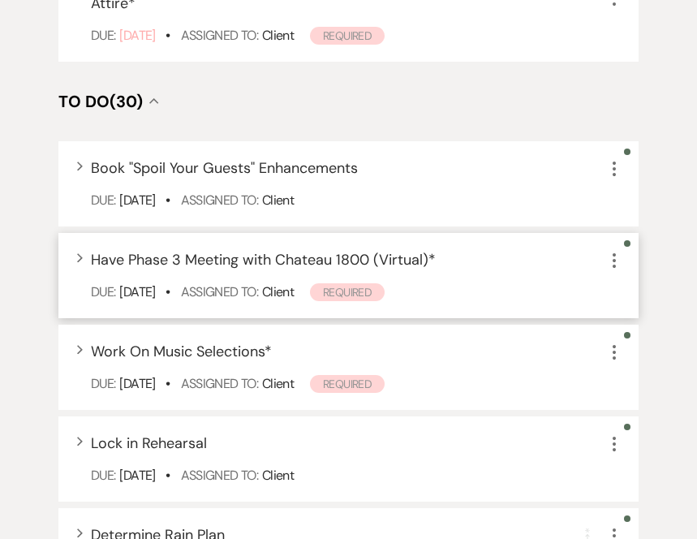
click at [616, 266] on icon "More" at bounding box center [614, 260] width 19 height 19
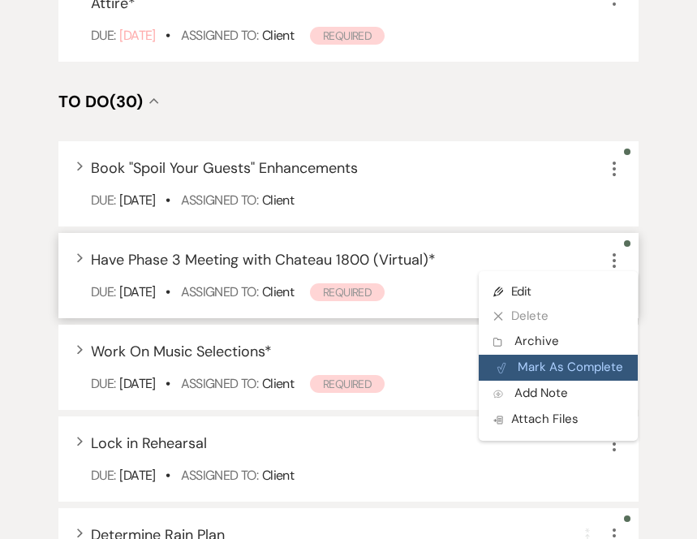
click at [598, 370] on button "Plan Portal Link Mark As Complete" at bounding box center [558, 368] width 159 height 26
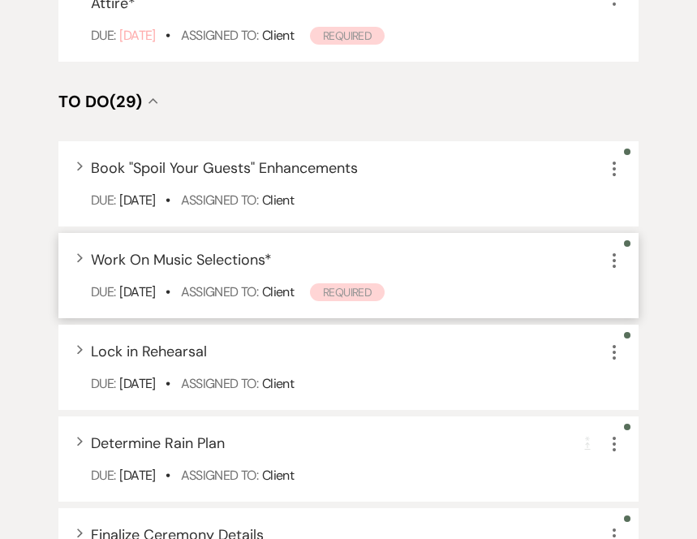
click at [526, 275] on div "Expand Work On Music Selections * More Due: [DATE] • Assigned To: Client Requir…" at bounding box center [348, 275] width 580 height 85
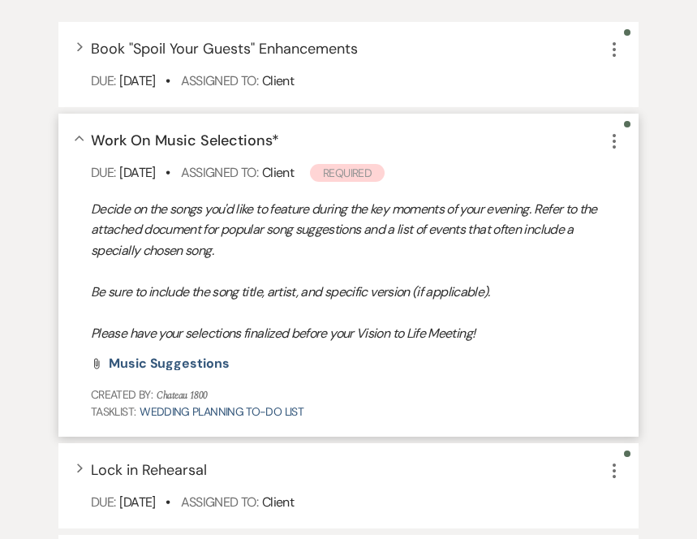
scroll to position [1963, 0]
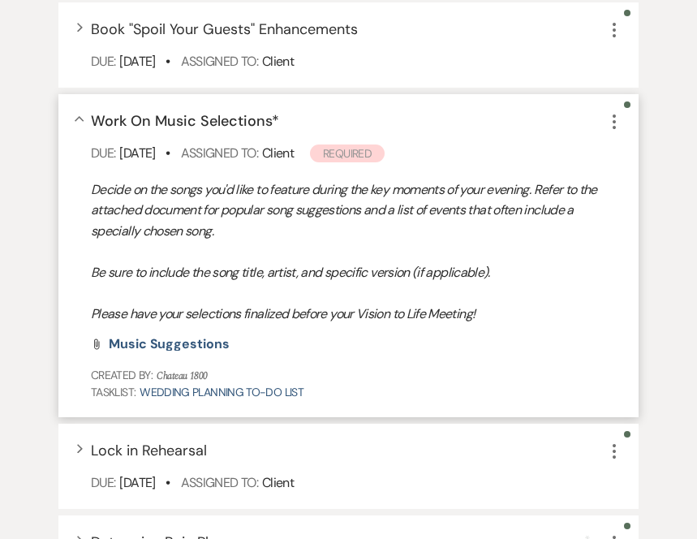
click at [522, 125] on div "Collapse Work On Music Selections * More" at bounding box center [357, 121] width 532 height 22
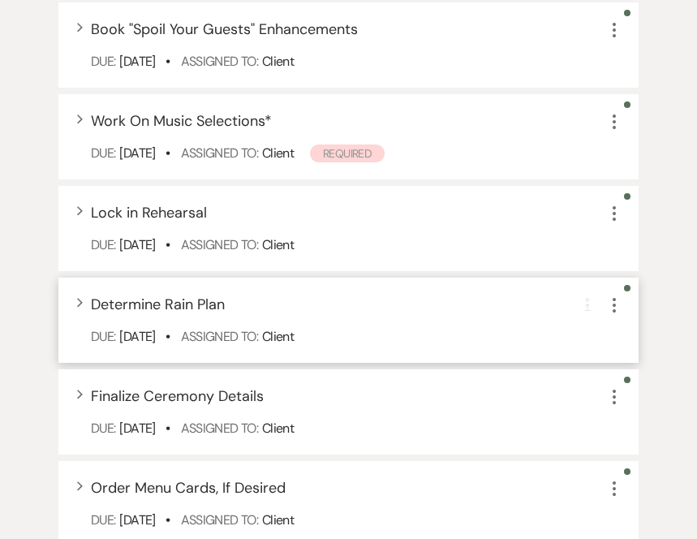
click at [614, 313] on icon "More" at bounding box center [614, 304] width 19 height 19
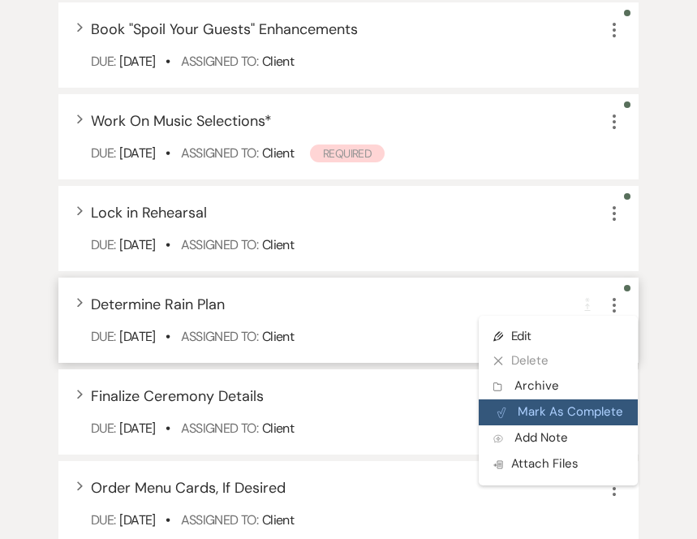
click at [577, 410] on button "Plan Portal Link Mark As Complete" at bounding box center [558, 412] width 159 height 26
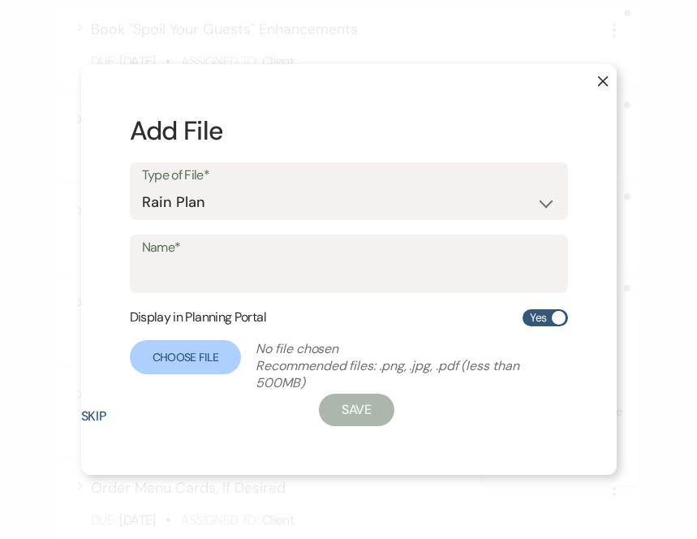
click at [97, 418] on button "Skip" at bounding box center [94, 416] width 26 height 13
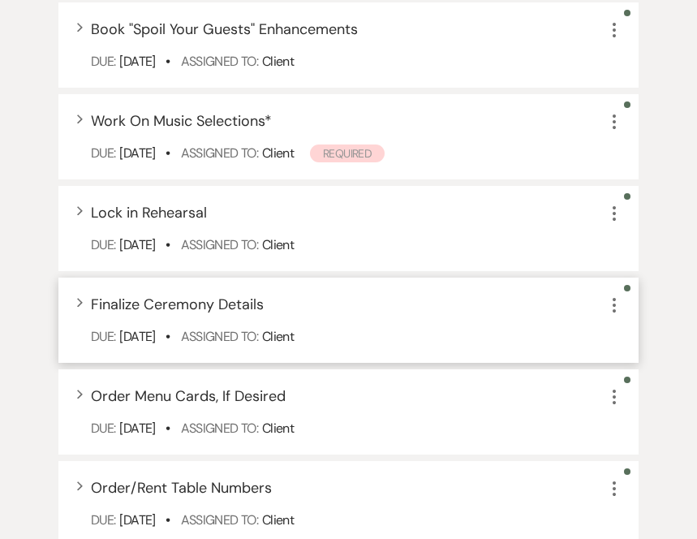
click at [427, 328] on div "Due: [DATE] • Assigned To: Client" at bounding box center [357, 336] width 532 height 19
click at [303, 308] on div "Expand Finalize Ceremony Details More" at bounding box center [357, 305] width 532 height 22
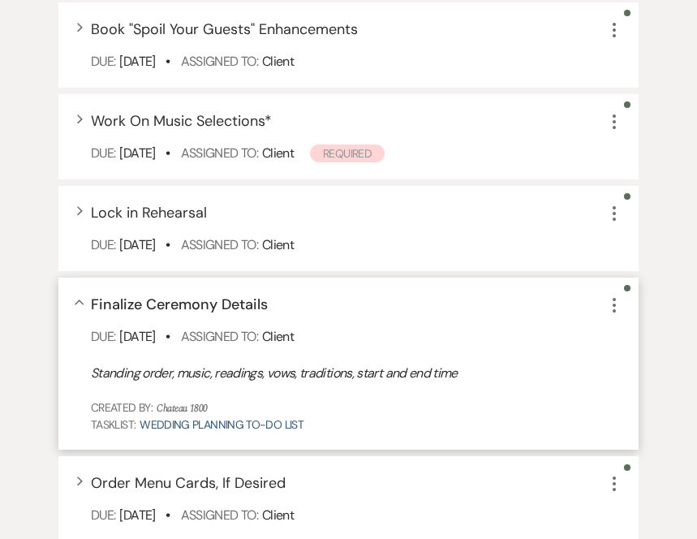
click at [303, 308] on div "Collapse Finalize Ceremony Details More" at bounding box center [357, 305] width 532 height 22
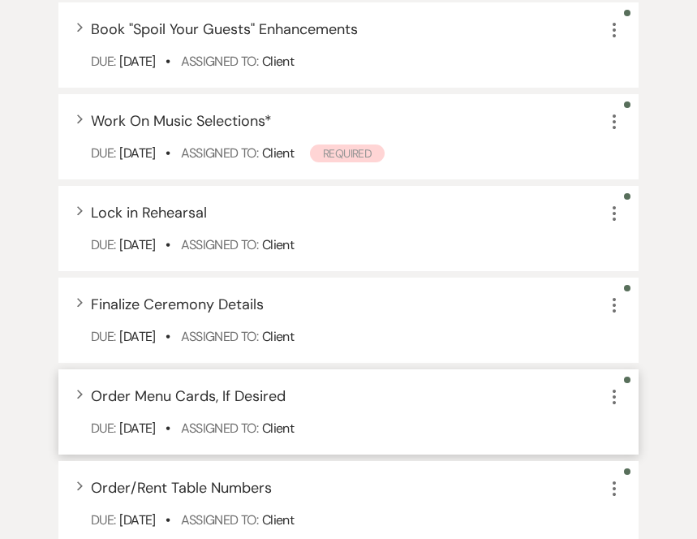
click at [613, 399] on icon "More" at bounding box center [614, 396] width 19 height 19
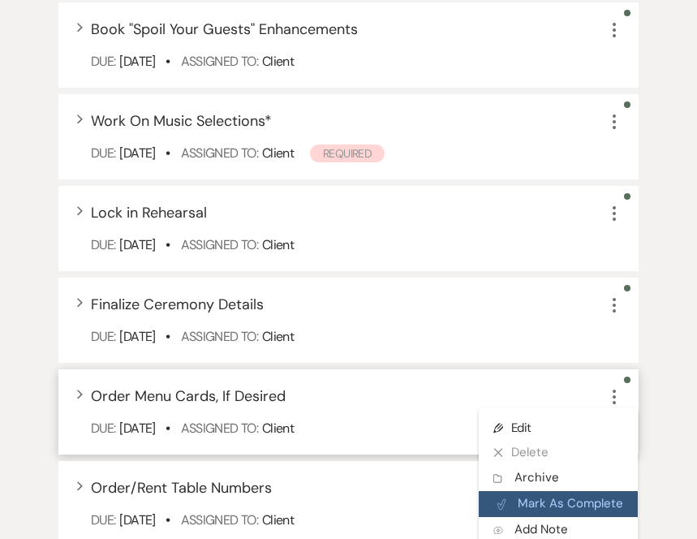
click at [573, 509] on button "Plan Portal Link Mark As Complete" at bounding box center [558, 504] width 159 height 26
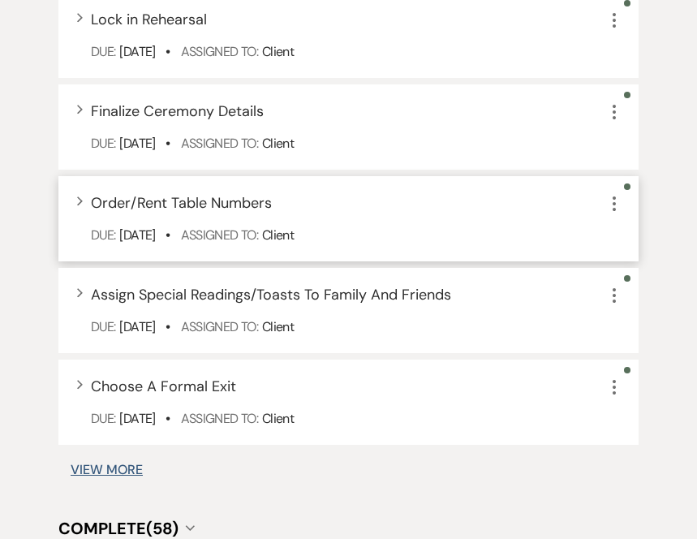
scroll to position [2157, 0]
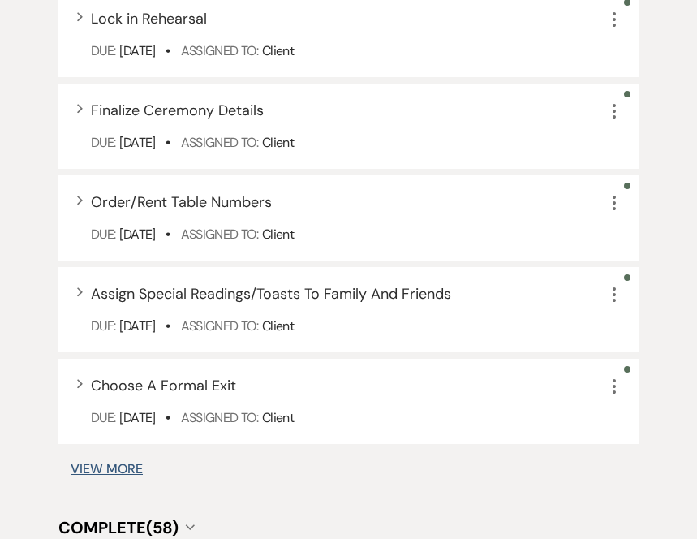
click at [116, 464] on button "View More" at bounding box center [107, 469] width 72 height 13
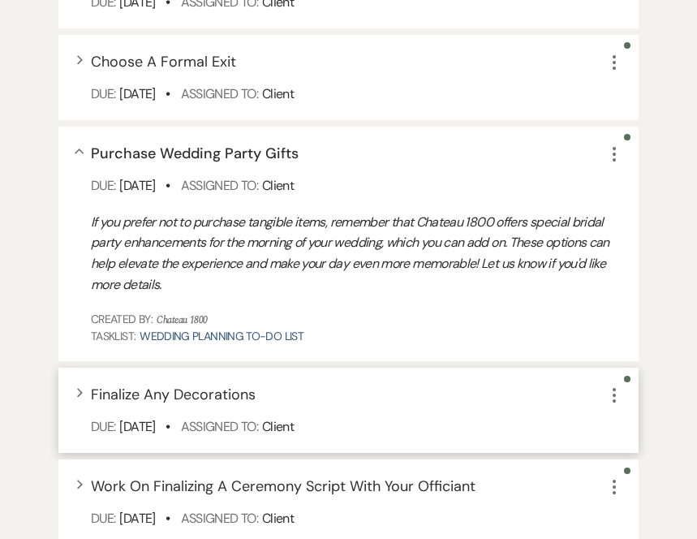
scroll to position [2458, 0]
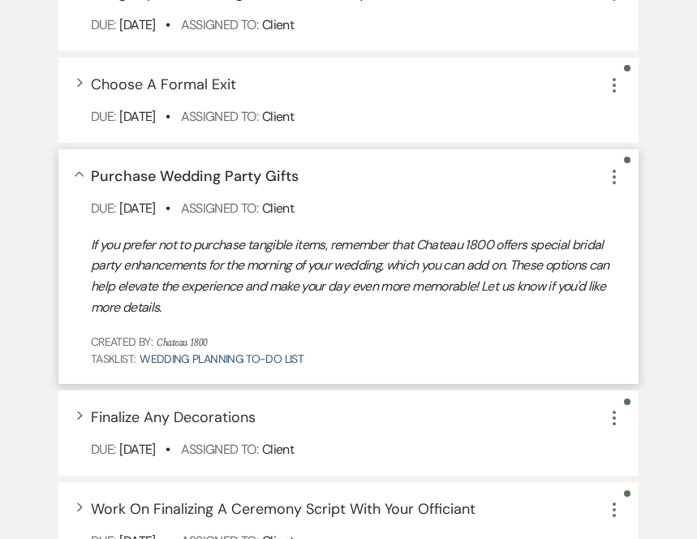
click at [374, 172] on div "Collapse Purchase Wedding Party Gifts More" at bounding box center [357, 177] width 532 height 22
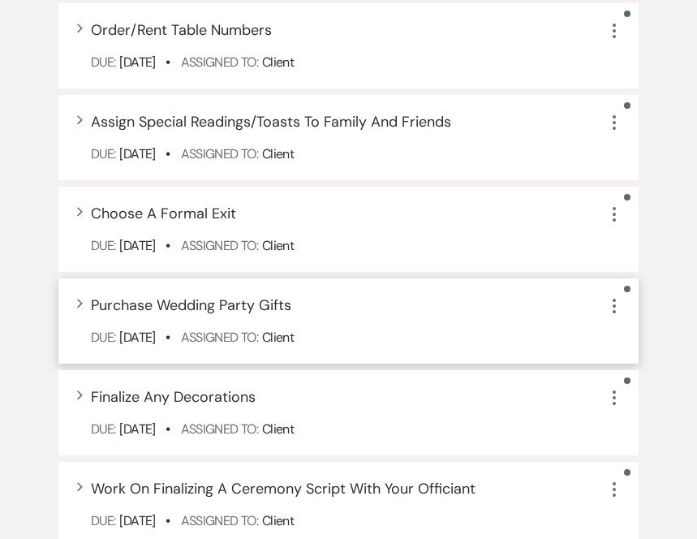
scroll to position [2317, 0]
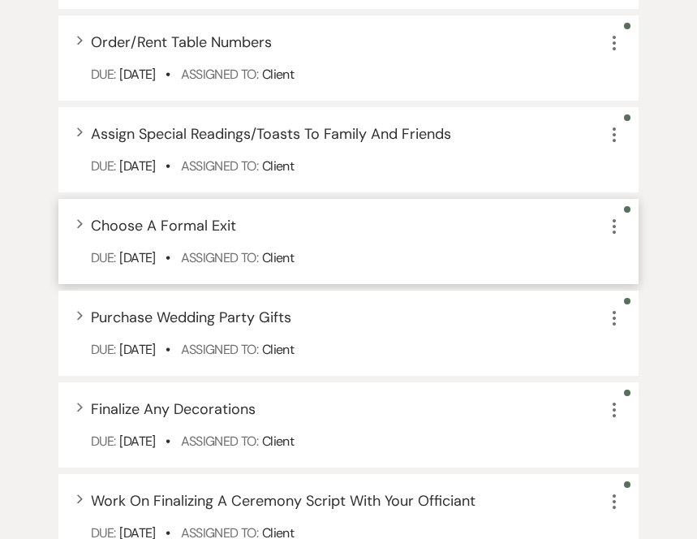
click at [374, 221] on div "Expand Choose A Formal Exit More" at bounding box center [357, 226] width 532 height 22
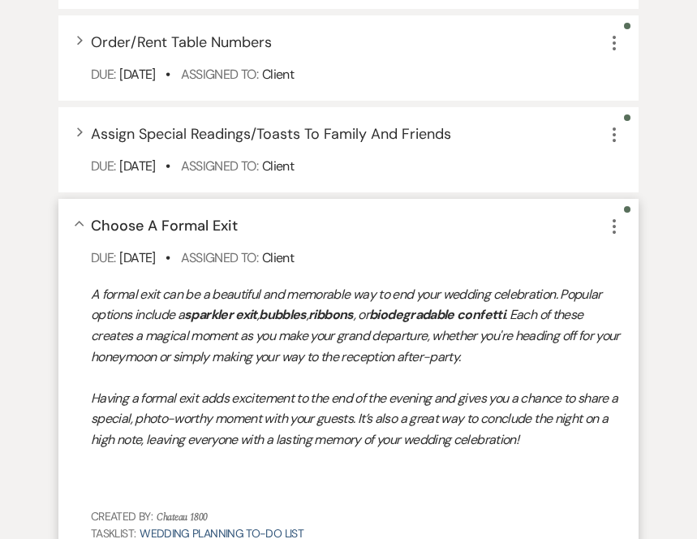
click at [616, 234] on icon "More" at bounding box center [614, 226] width 19 height 19
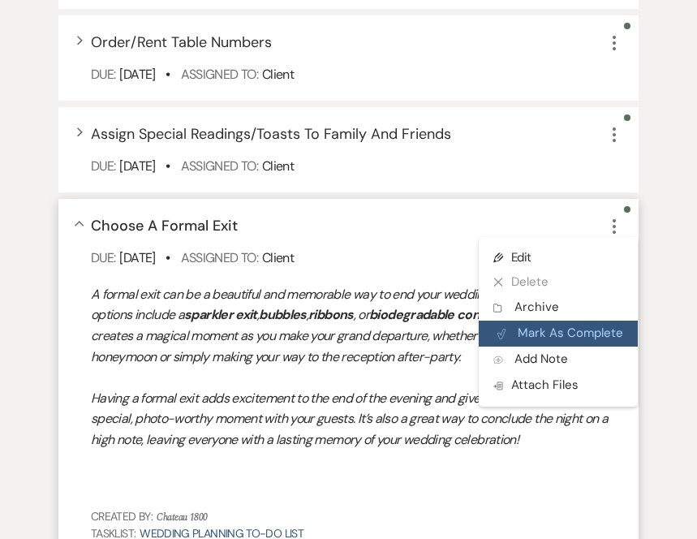
click at [559, 339] on button "Plan Portal Link Mark As Complete" at bounding box center [558, 334] width 159 height 26
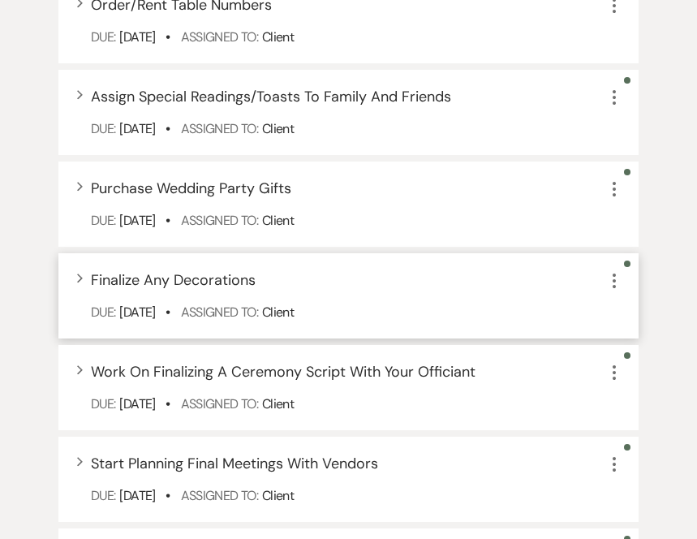
scroll to position [2356, 0]
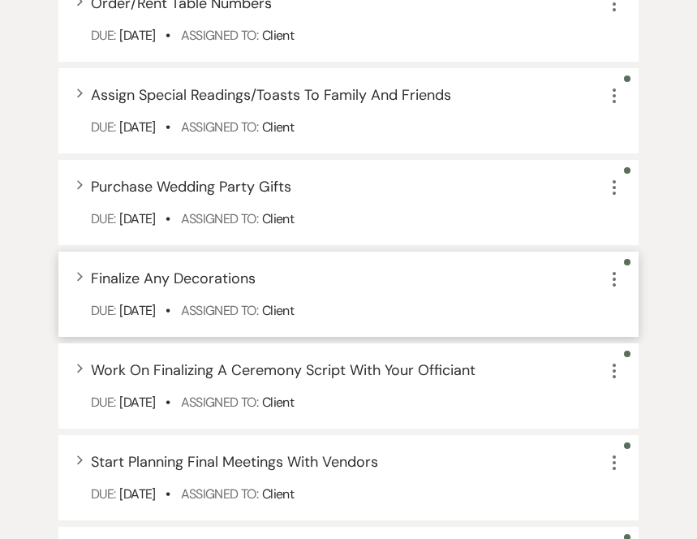
click at [446, 301] on div "Due: [DATE] • Assigned To: Client" at bounding box center [357, 310] width 532 height 19
click at [421, 283] on div "Expand Finalize Any Decorations More" at bounding box center [357, 279] width 532 height 22
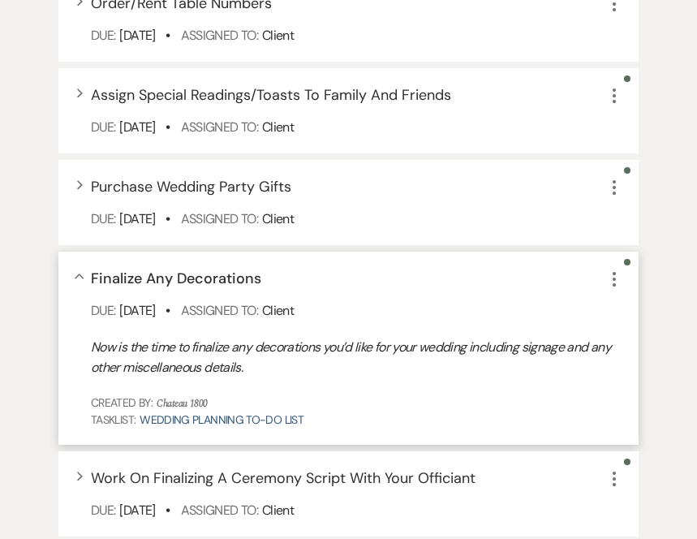
click at [368, 286] on div "Collapse Finalize Any Decorations More" at bounding box center [357, 279] width 532 height 22
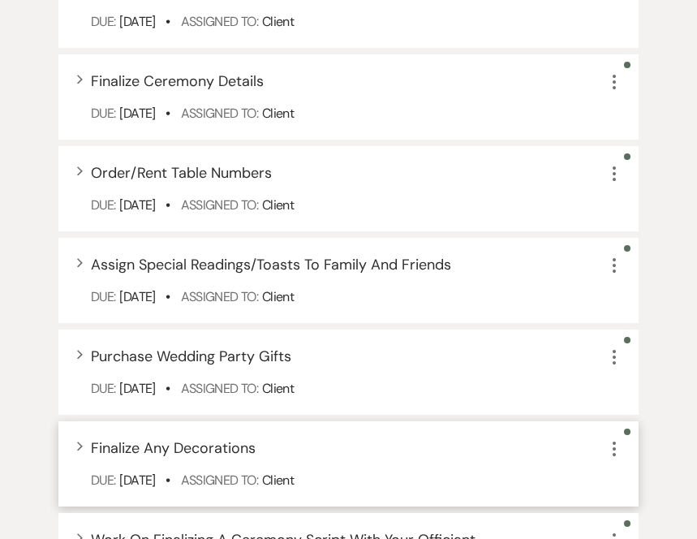
scroll to position [2189, 0]
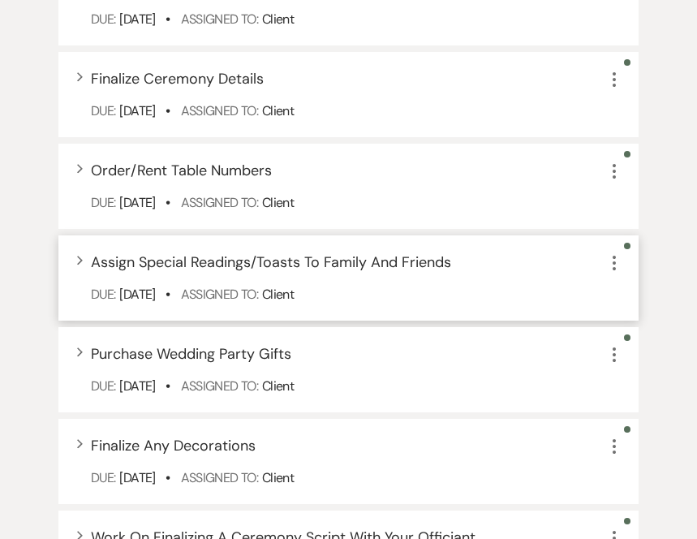
click at [388, 291] on div "Due: [DATE] • Assigned To: Client" at bounding box center [357, 294] width 532 height 19
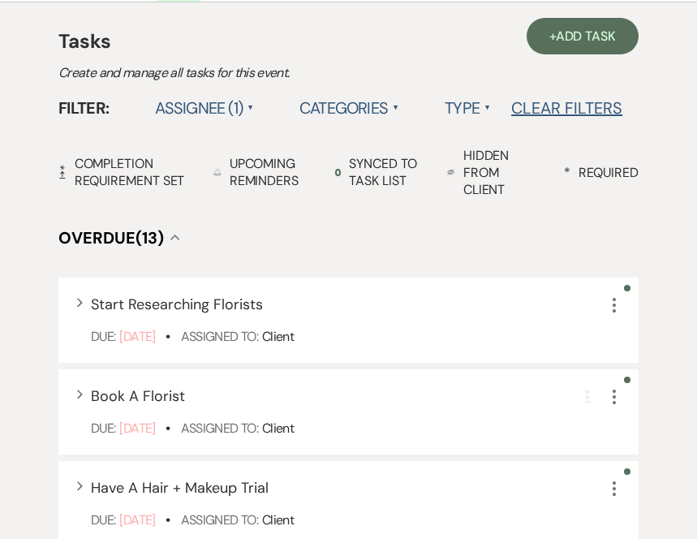
scroll to position [397, 0]
